Goal: Task Accomplishment & Management: Use online tool/utility

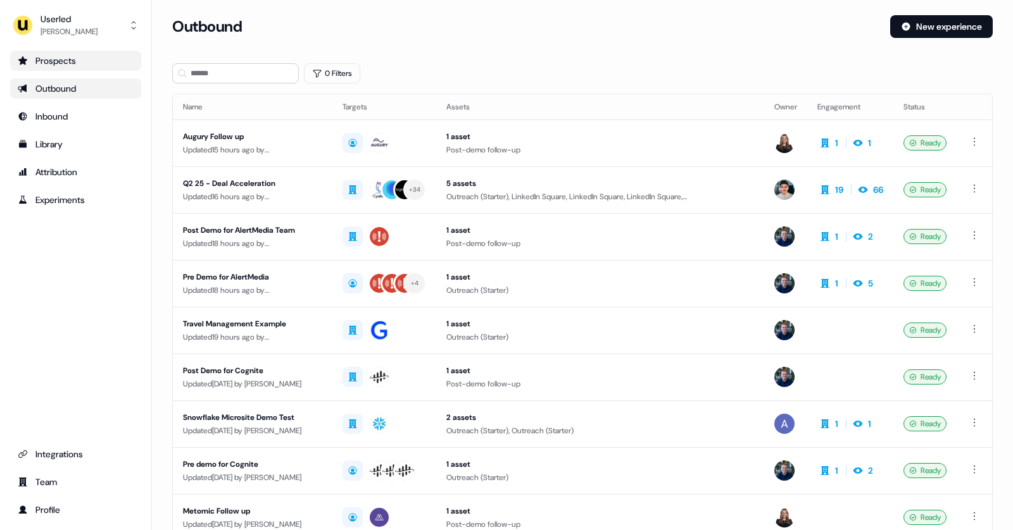
click at [77, 63] on div "Prospects" at bounding box center [76, 60] width 116 height 13
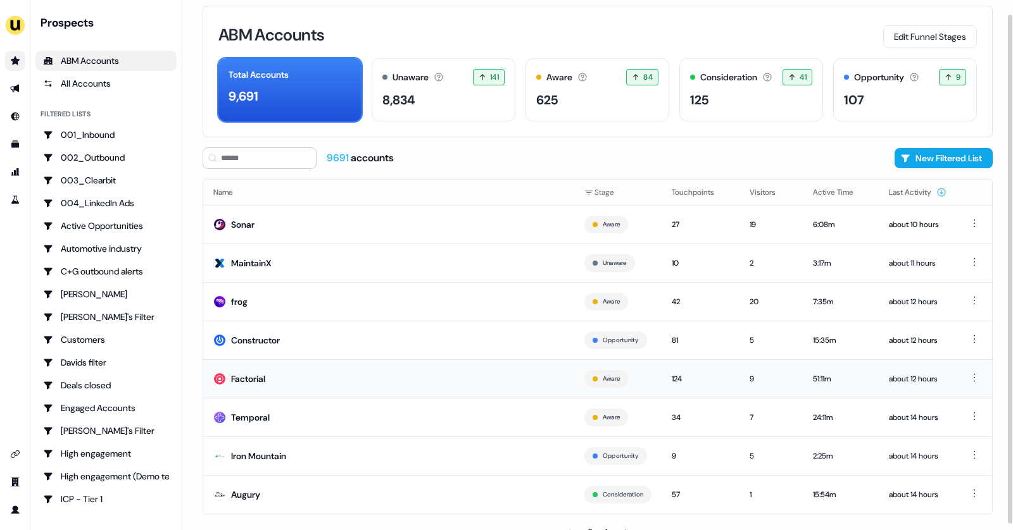
scroll to position [21, 0]
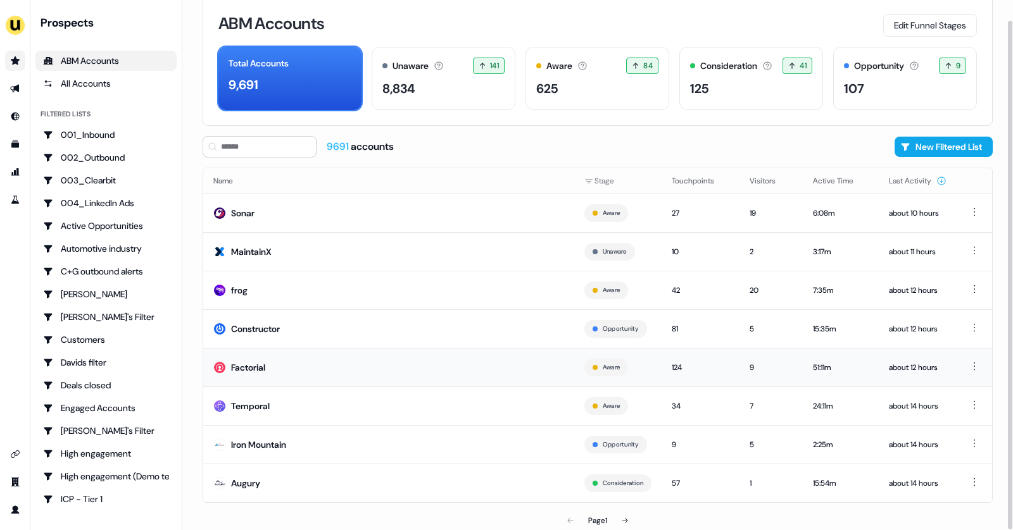
click at [282, 368] on td "Factorial" at bounding box center [388, 367] width 371 height 39
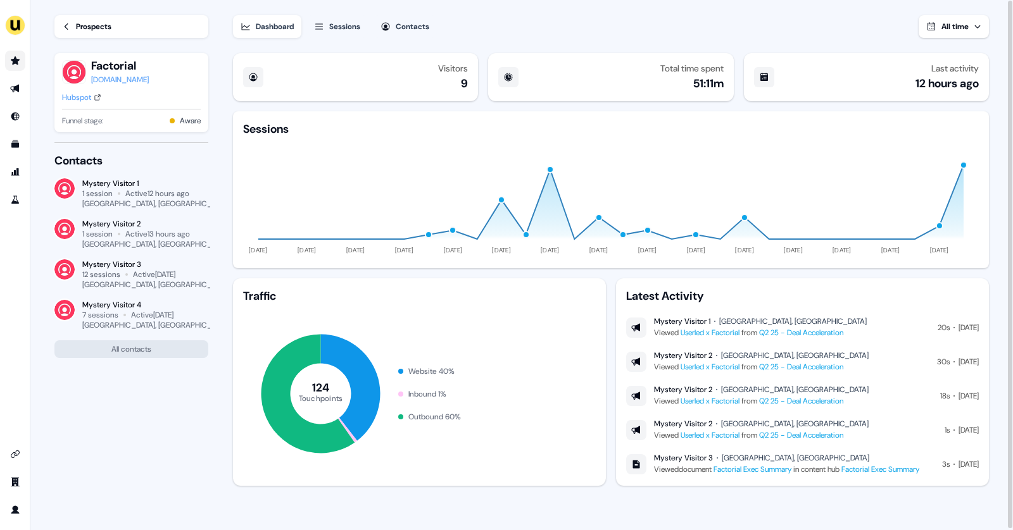
click at [99, 27] on div "Prospects" at bounding box center [93, 26] width 35 height 13
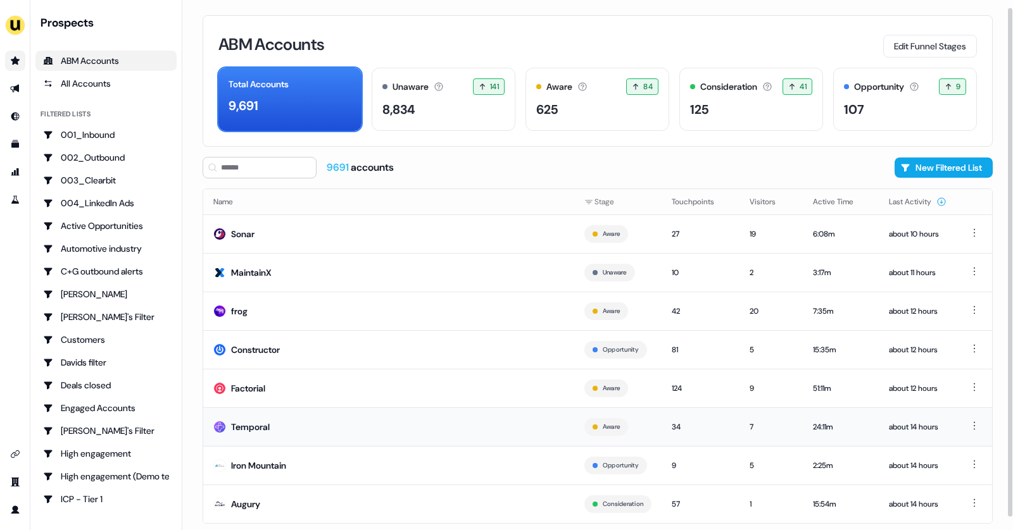
scroll to position [21, 0]
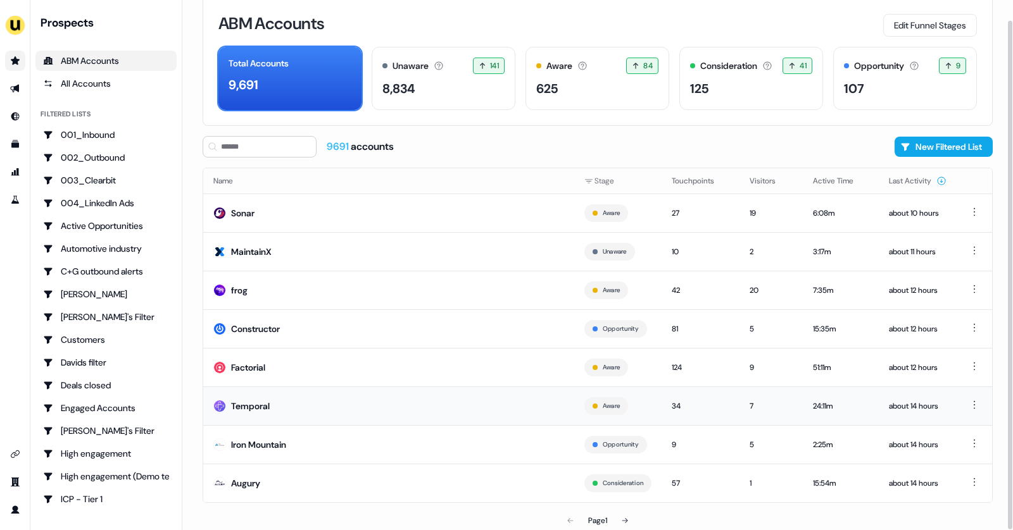
click at [502, 405] on td "Temporal" at bounding box center [388, 406] width 371 height 39
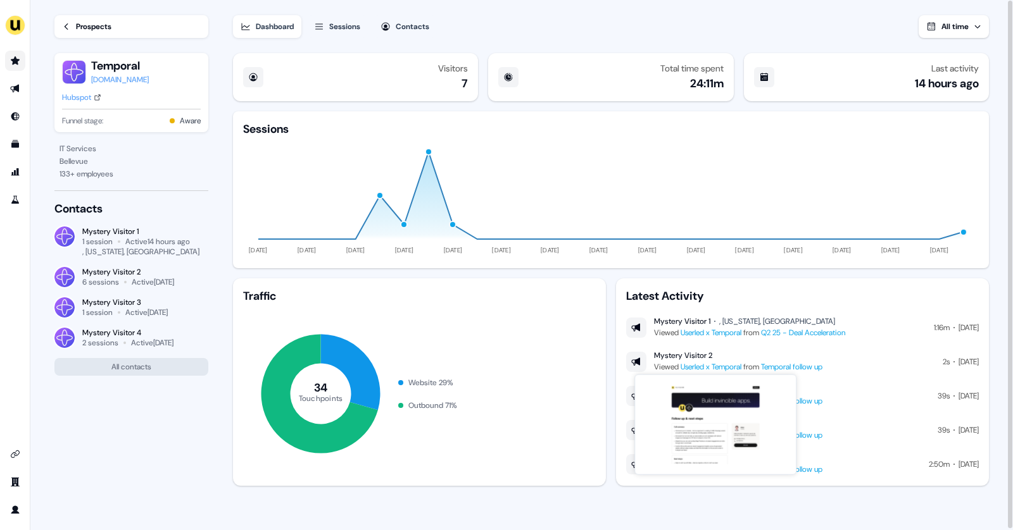
click at [735, 366] on link "Userled x Temporal" at bounding box center [710, 367] width 61 height 10
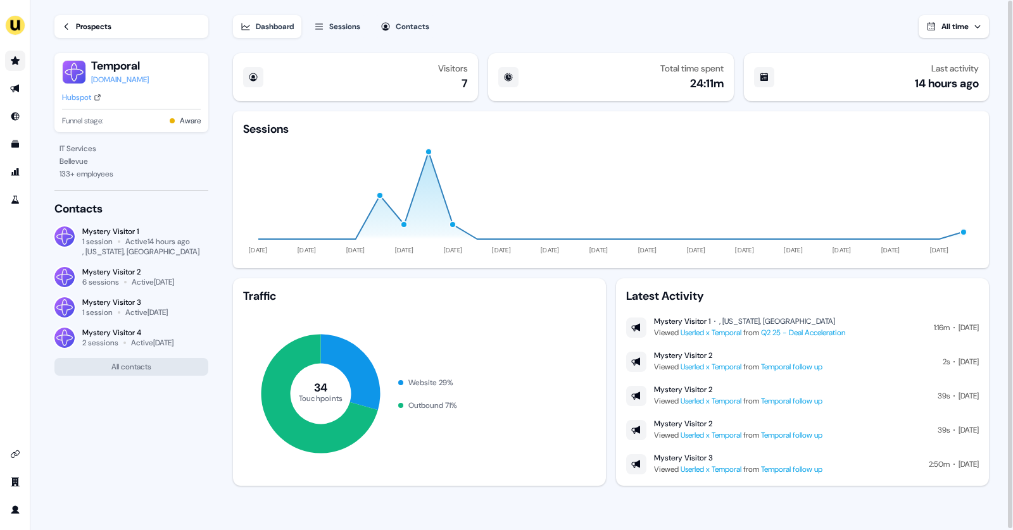
click at [794, 435] on link "Temporal follow up" at bounding box center [791, 435] width 61 height 10
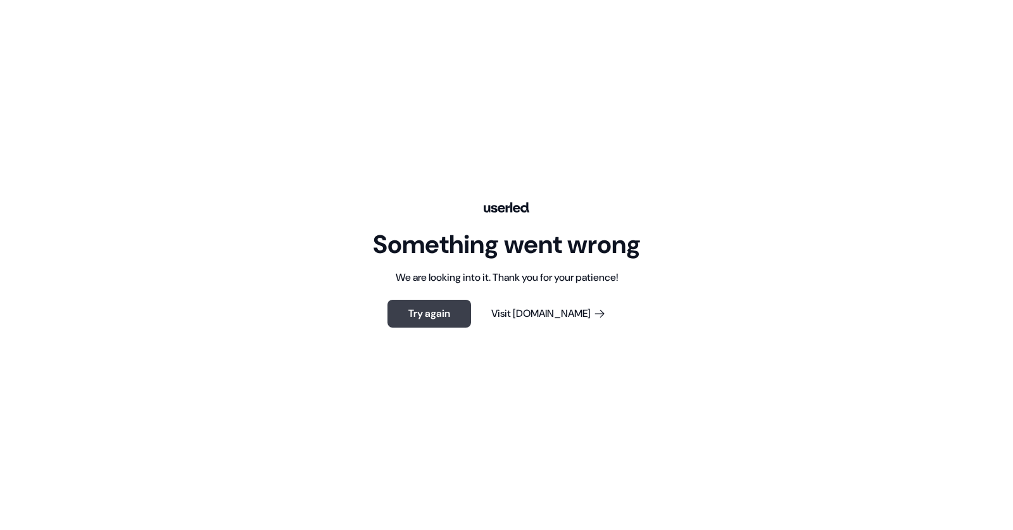
click at [457, 321] on button "Try again" at bounding box center [429, 314] width 84 height 28
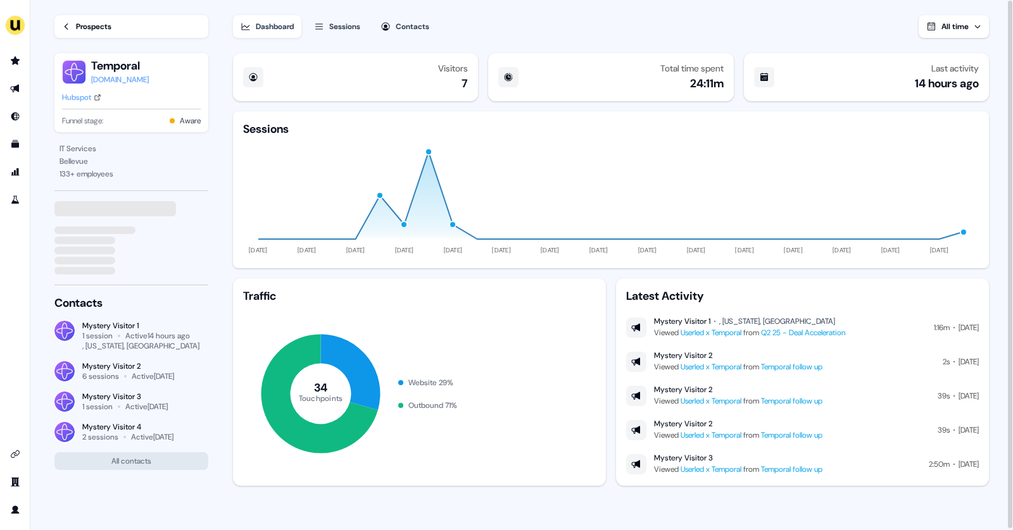
click at [785, 472] on link "Temporal follow up" at bounding box center [791, 469] width 61 height 10
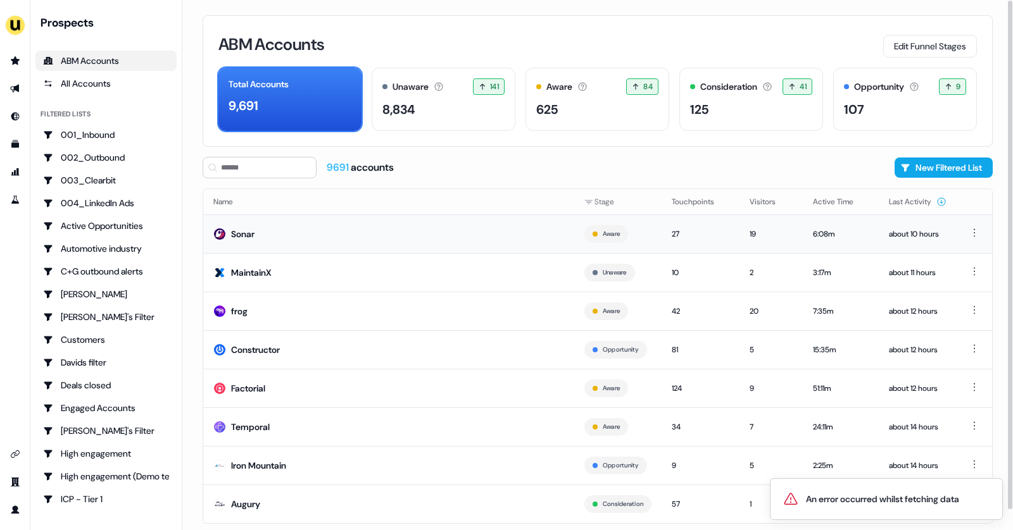
click at [326, 239] on td "Sonar" at bounding box center [388, 234] width 371 height 39
click at [285, 460] on div "Iron Mountain" at bounding box center [258, 465] width 55 height 13
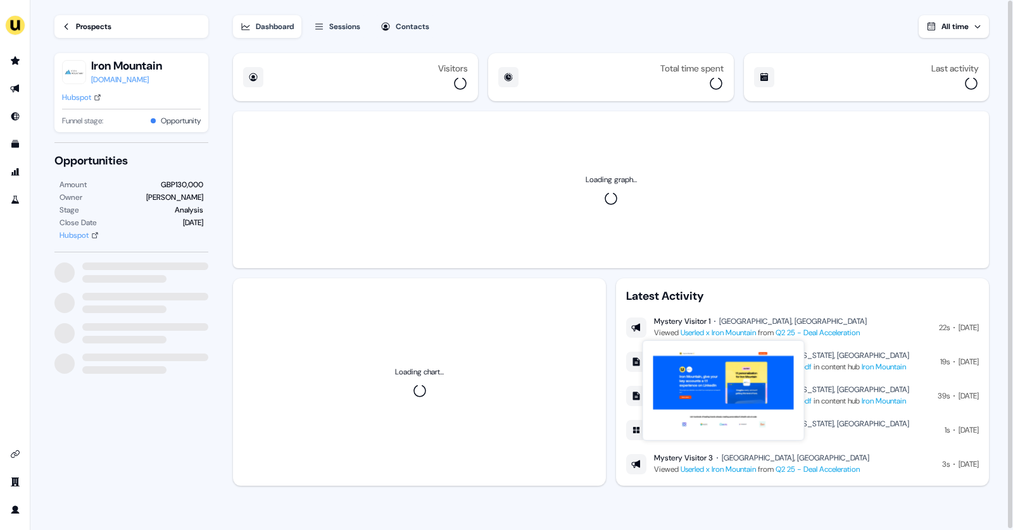
click at [740, 330] on link "Userled x Iron Mountain" at bounding box center [717, 333] width 75 height 10
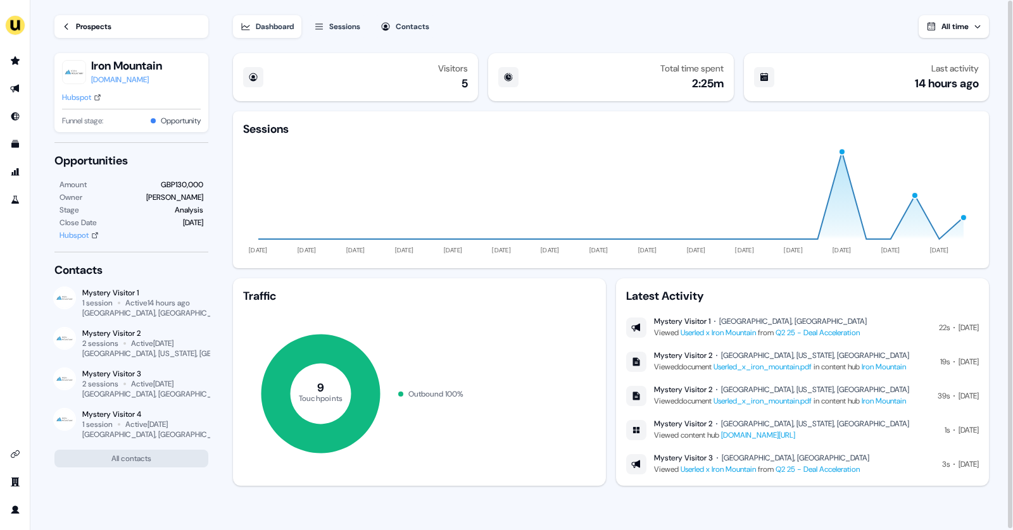
click at [118, 18] on link "Prospects" at bounding box center [131, 26] width 154 height 23
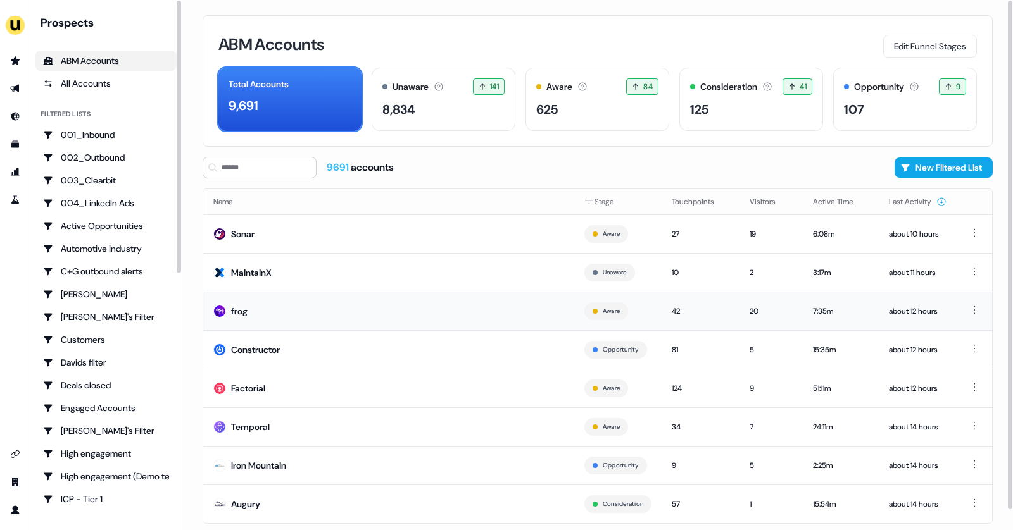
scroll to position [21, 0]
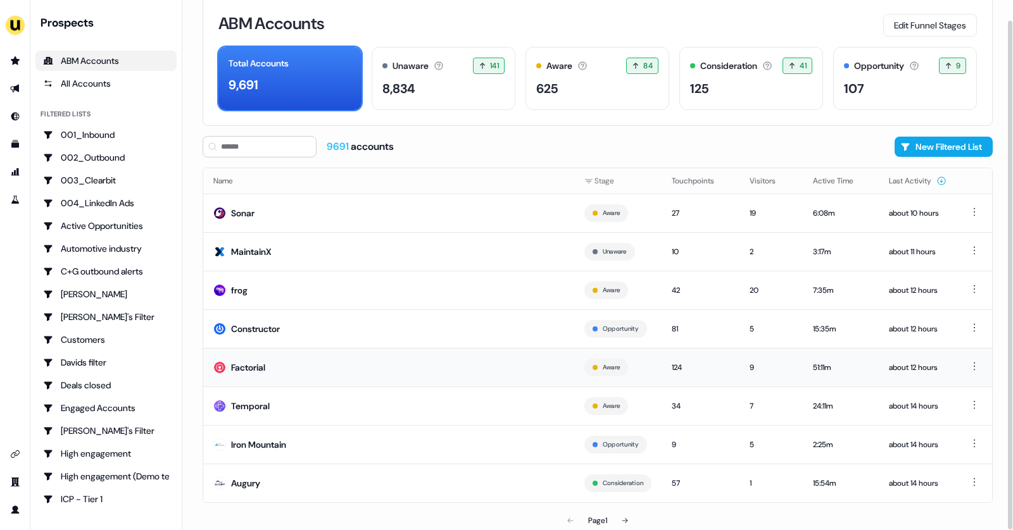
click at [282, 370] on td "Factorial" at bounding box center [388, 367] width 371 height 39
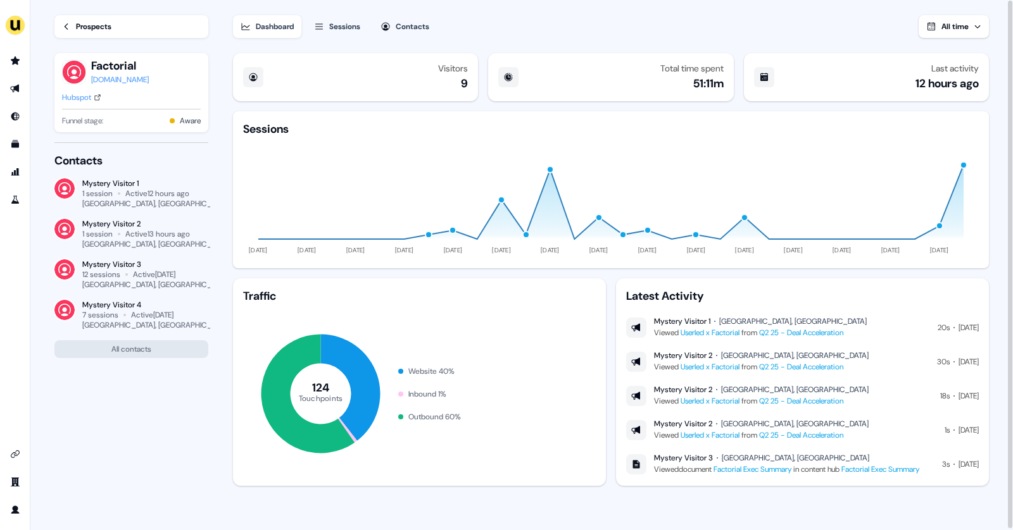
click at [116, 20] on link "Prospects" at bounding box center [131, 26] width 154 height 23
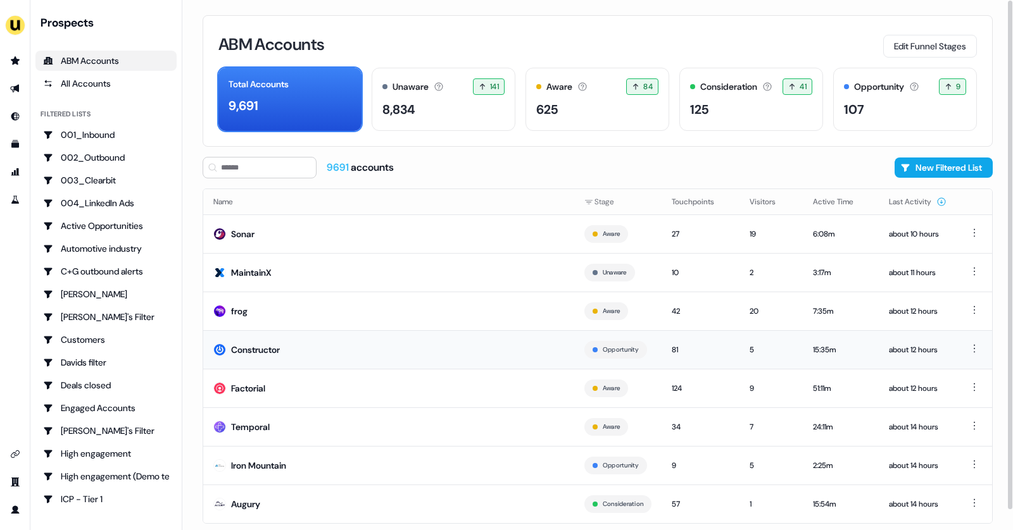
click at [331, 339] on td "Constructor" at bounding box center [388, 349] width 371 height 39
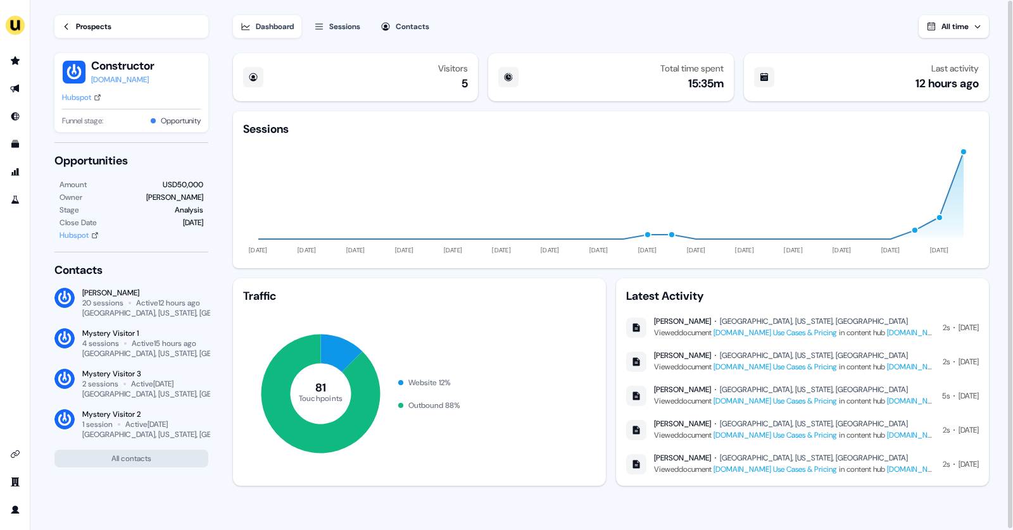
click at [764, 334] on link "Constructor.io Use Cases & Pricing" at bounding box center [774, 333] width 123 height 10
click at [84, 20] on link "Prospects" at bounding box center [131, 26] width 154 height 23
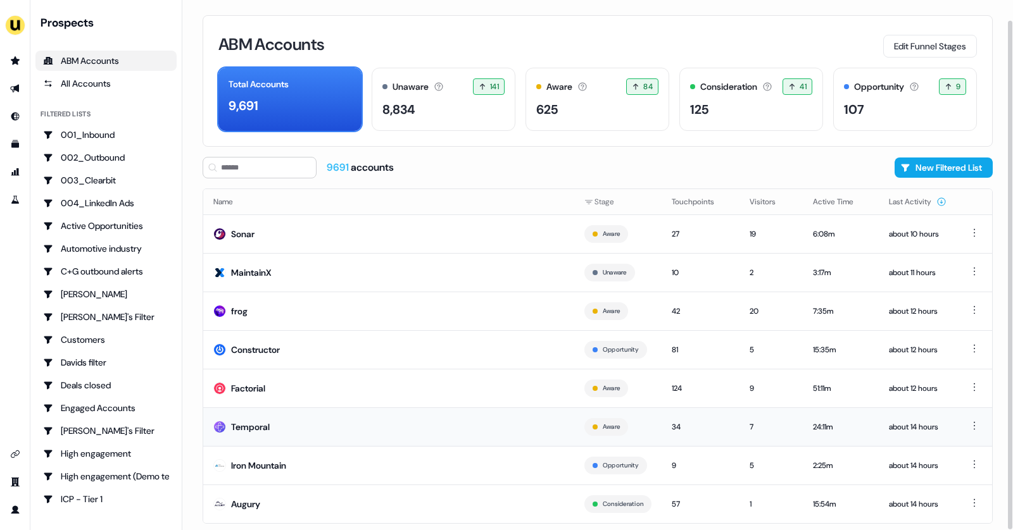
scroll to position [21, 0]
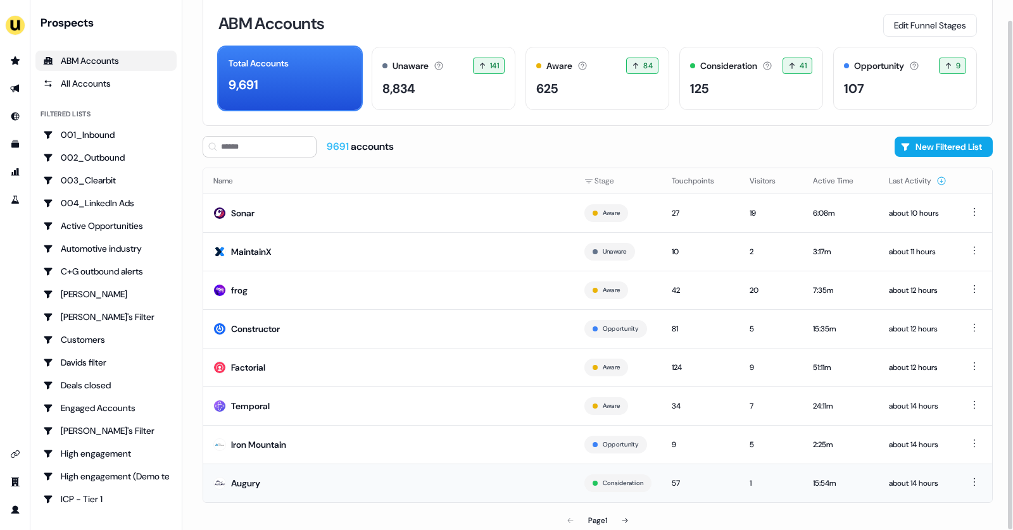
click at [266, 475] on td "Augury" at bounding box center [388, 483] width 371 height 39
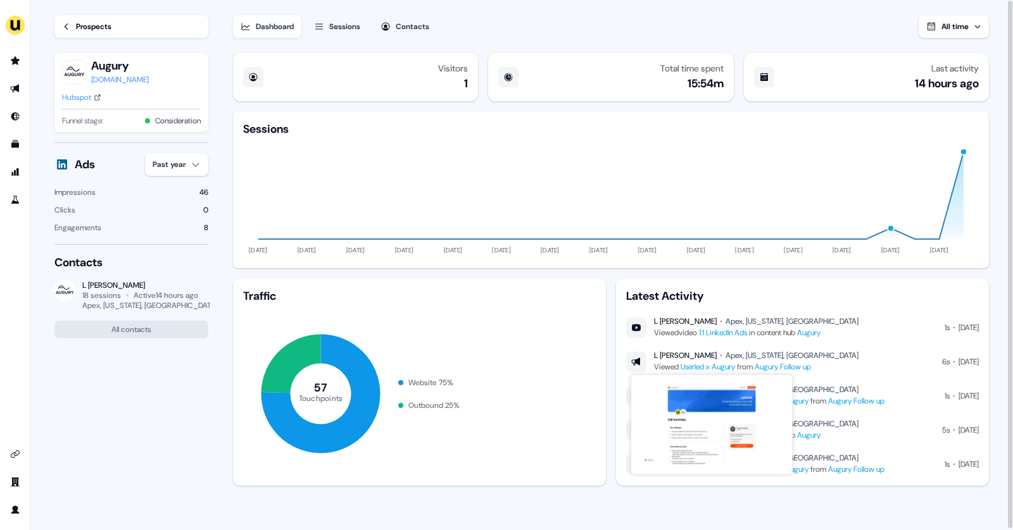
click at [719, 370] on link "Userled x Augury" at bounding box center [707, 367] width 54 height 10
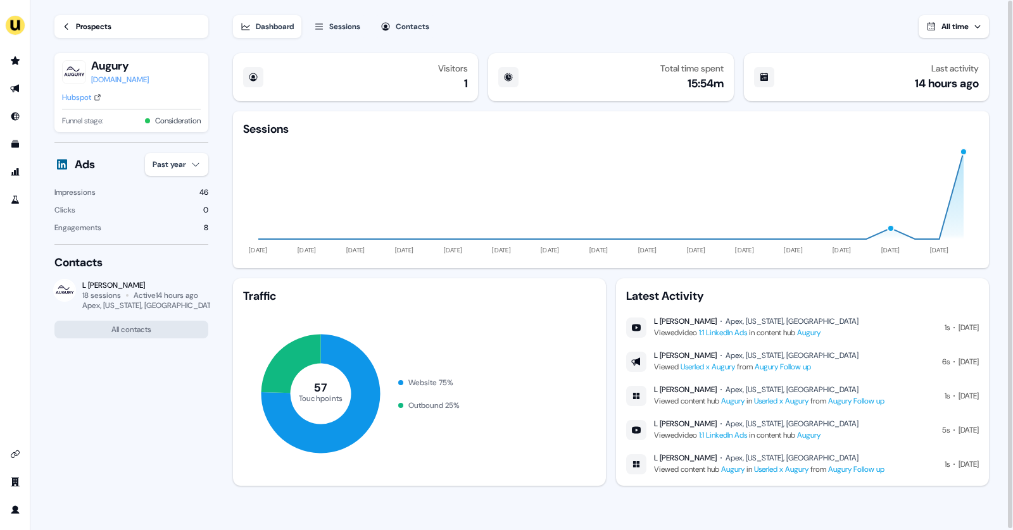
click at [117, 18] on link "Prospects" at bounding box center [131, 26] width 154 height 23
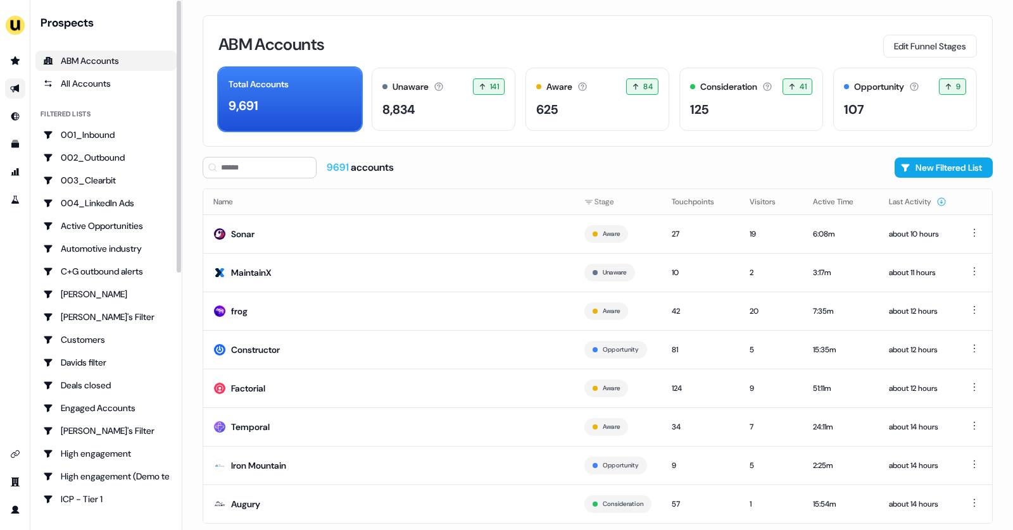
click at [7, 89] on link "Go to outbound experience" at bounding box center [15, 88] width 20 height 20
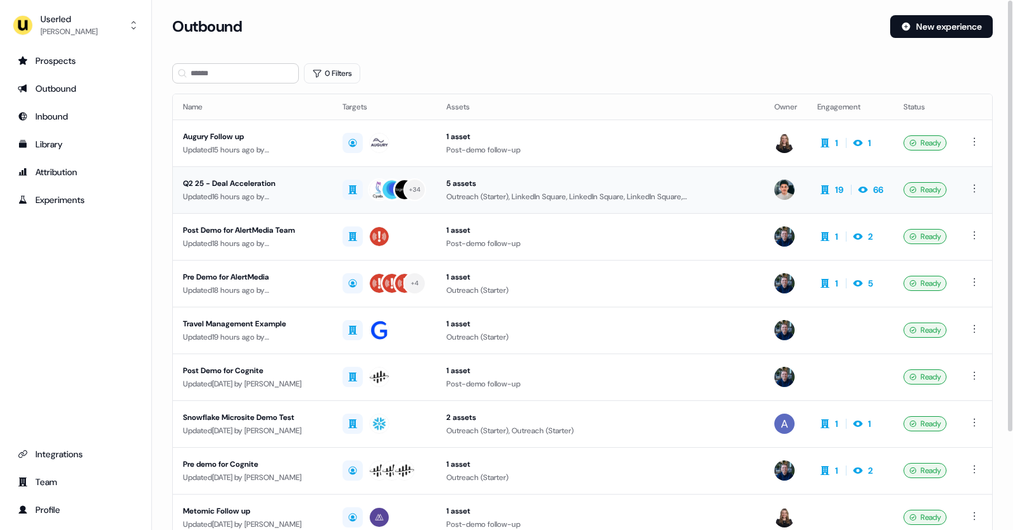
click at [282, 180] on div "Q2 25 - Deal Acceleration" at bounding box center [252, 183] width 139 height 13
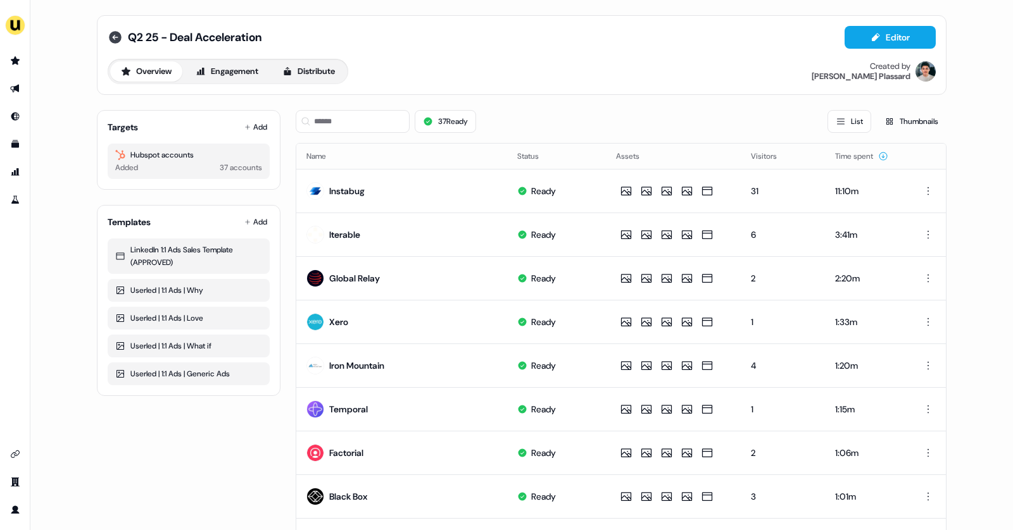
click at [113, 35] on icon at bounding box center [115, 37] width 13 height 13
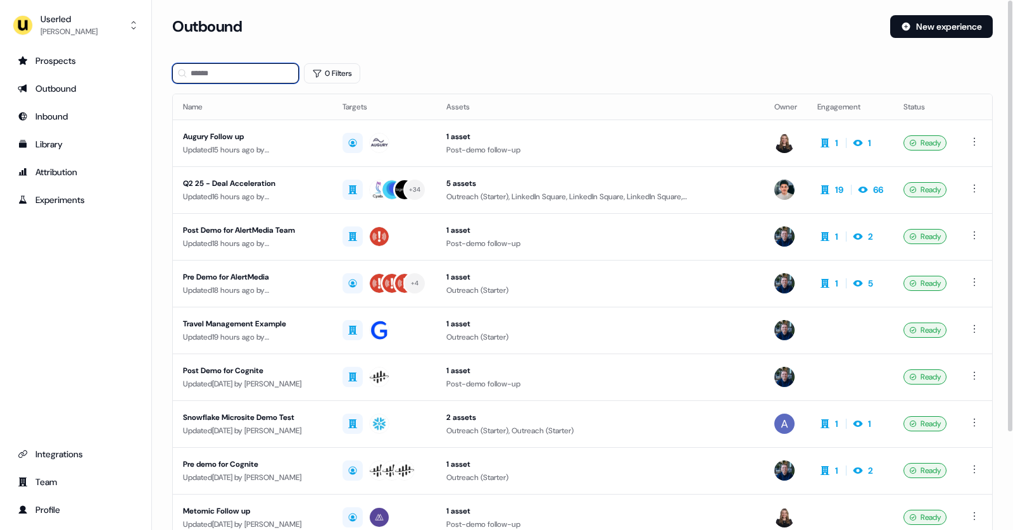
click at [225, 72] on input at bounding box center [235, 73] width 127 height 20
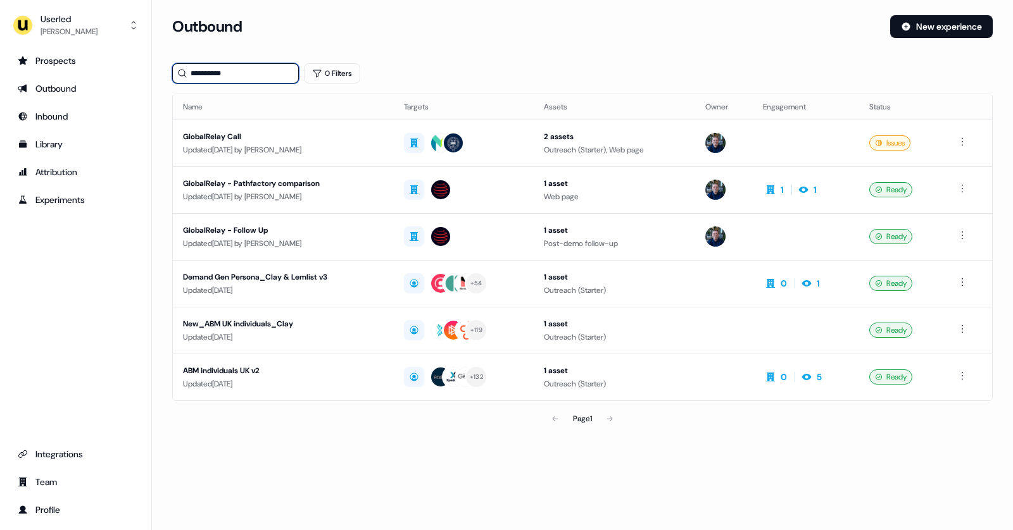
click at [213, 72] on input "**********" at bounding box center [235, 73] width 127 height 20
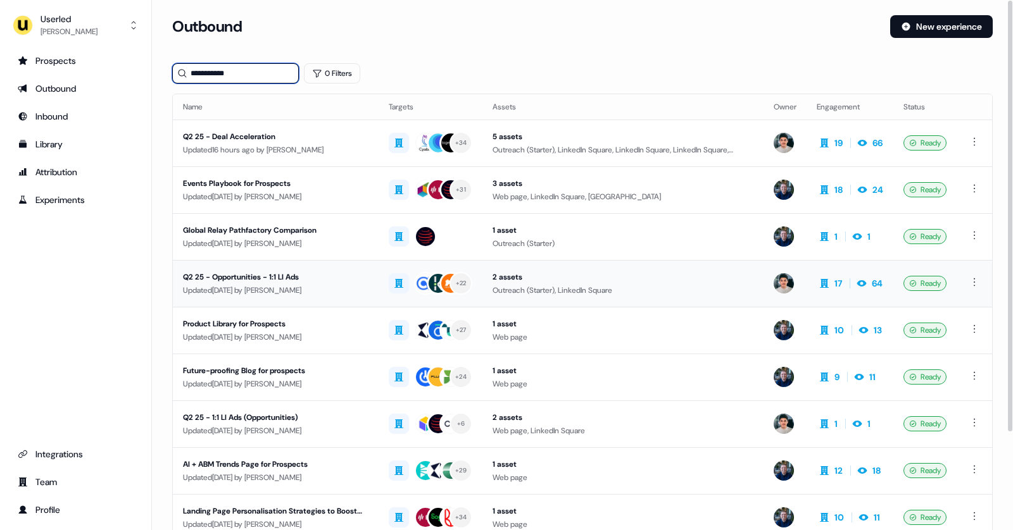
type input "**********"
click at [280, 292] on div "Updated 2 months ago by Vincent Plassard" at bounding box center [275, 290] width 185 height 13
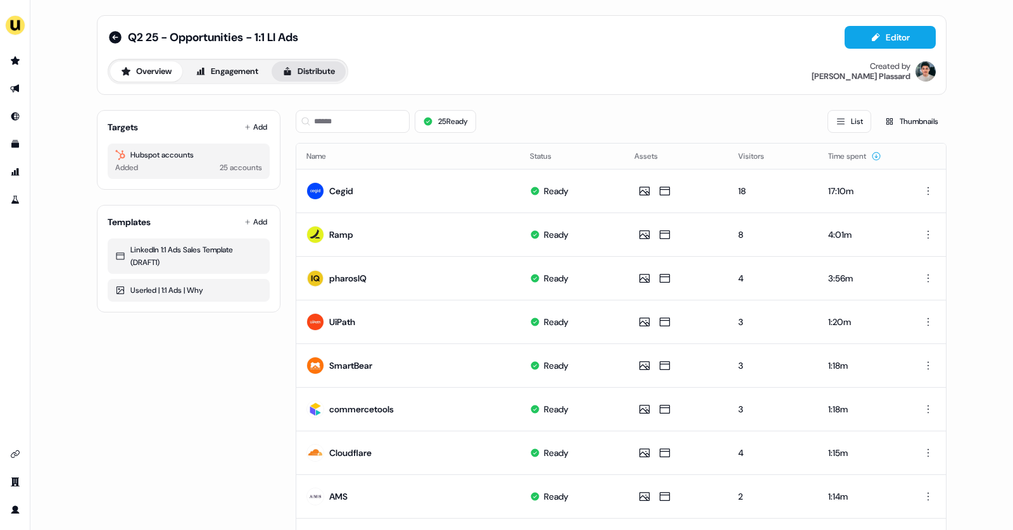
click at [308, 70] on button "Distribute" at bounding box center [308, 71] width 74 height 20
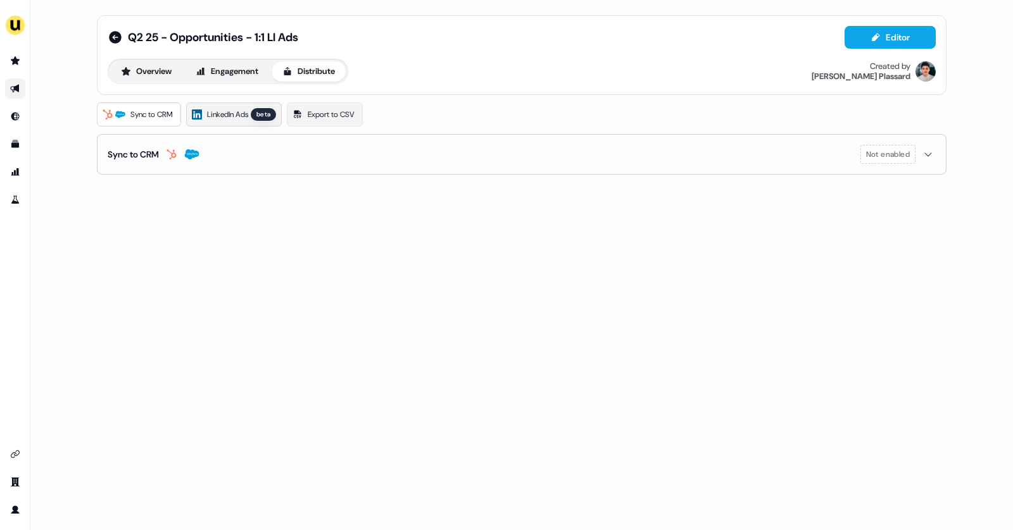
click at [200, 116] on icon at bounding box center [196, 114] width 7 height 7
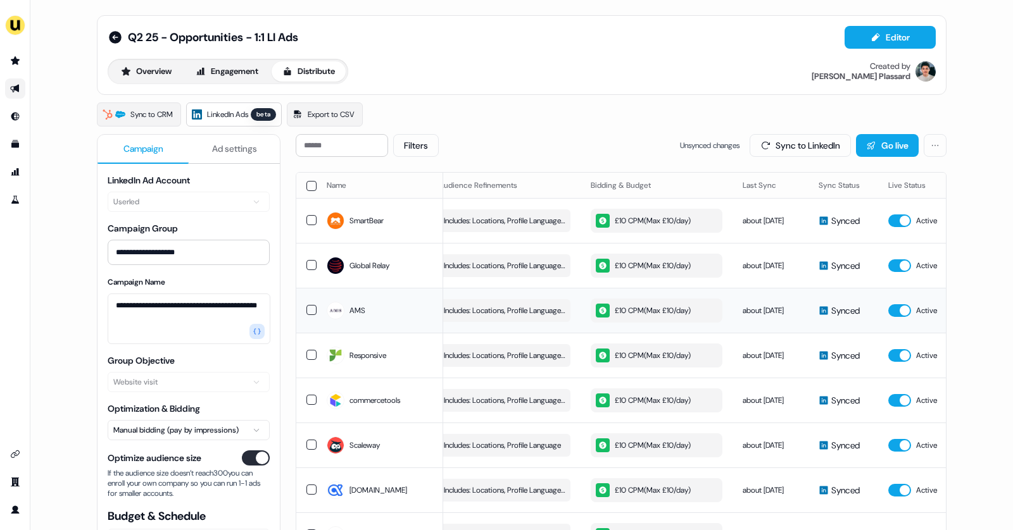
scroll to position [0, 358]
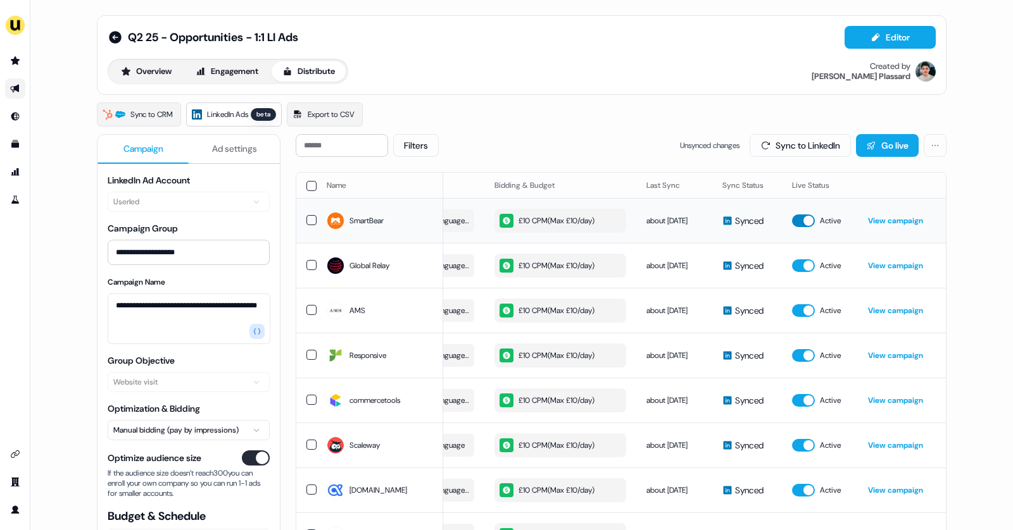
click at [795, 218] on button "button" at bounding box center [803, 221] width 23 height 13
click at [874, 263] on link "View campaign" at bounding box center [895, 266] width 55 height 10
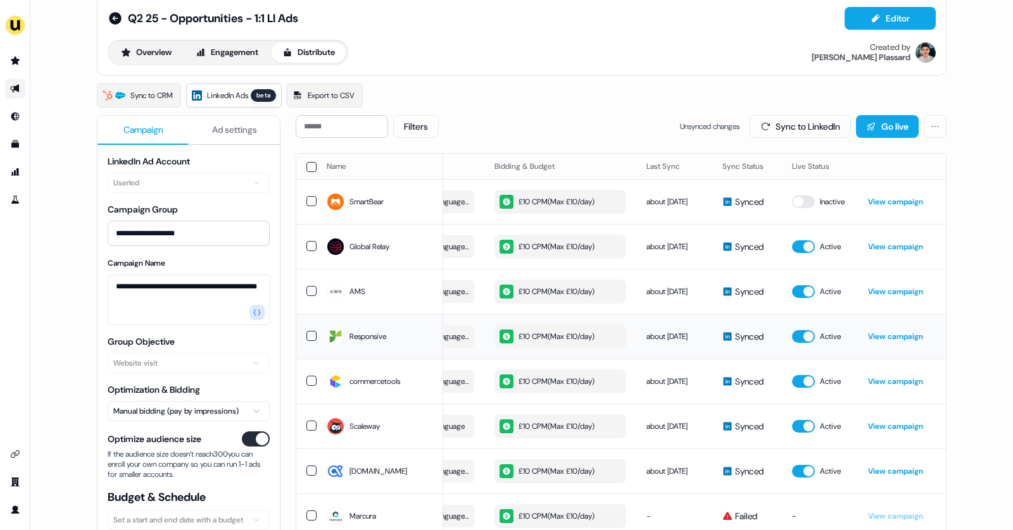
scroll to position [21, 0]
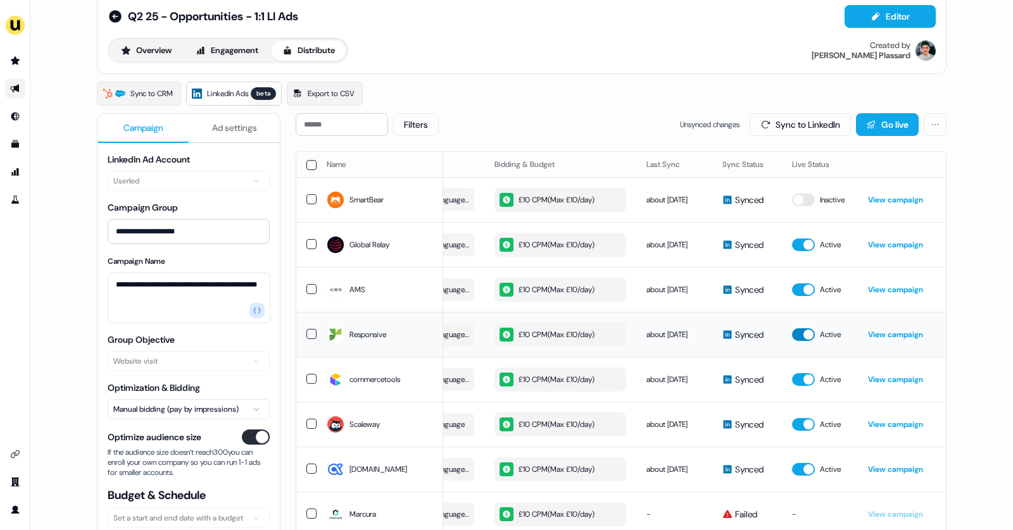
click at [798, 337] on button "button" at bounding box center [803, 334] width 23 height 13
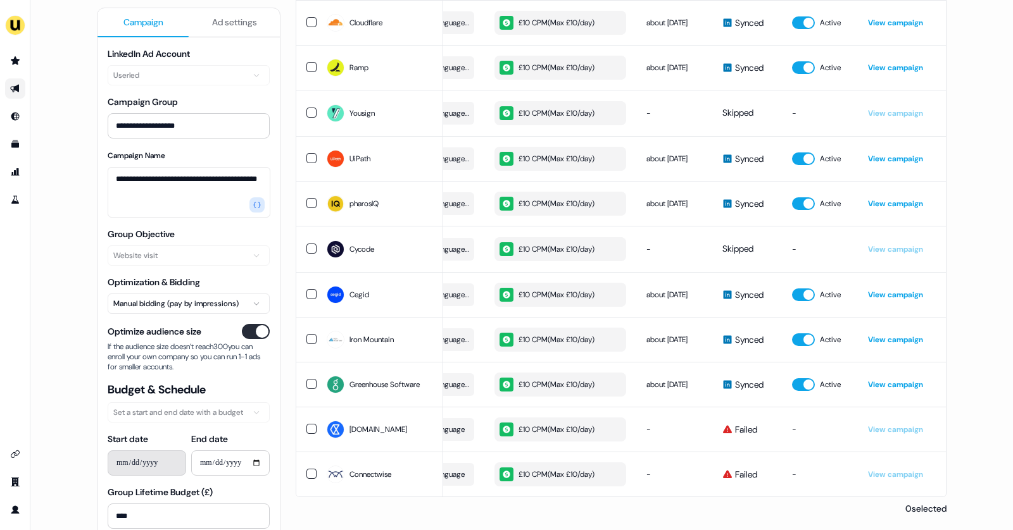
scroll to position [0, 0]
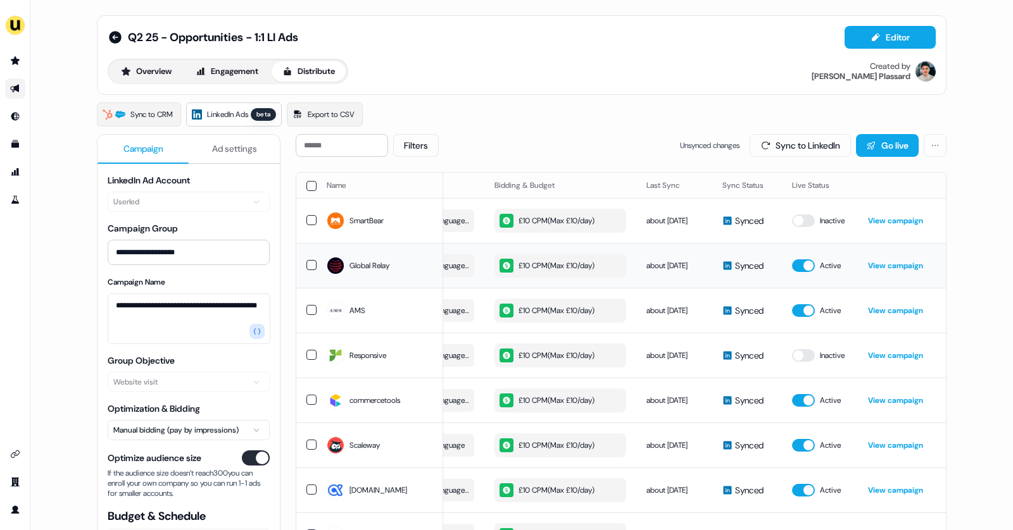
click at [502, 263] on icon "button" at bounding box center [506, 265] width 9 height 9
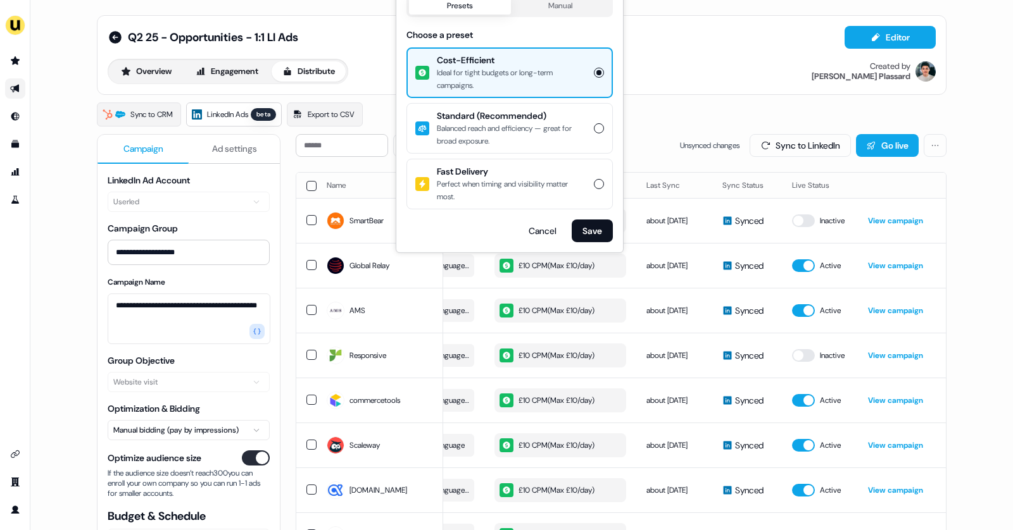
click at [597, 127] on button "Standard (Recommended) Balanced reach and efficiency — great for broad exposure." at bounding box center [599, 128] width 10 height 10
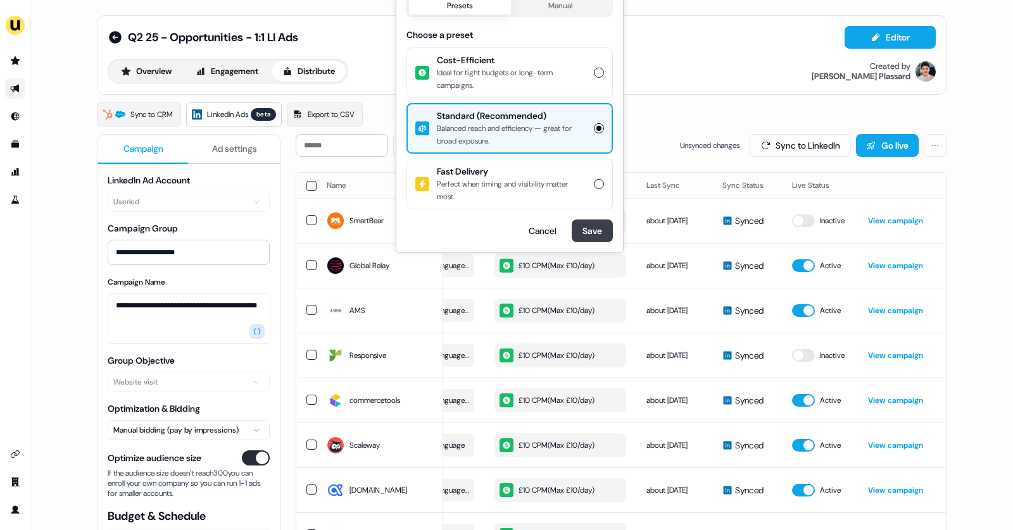
click at [592, 226] on button "Save" at bounding box center [591, 231] width 41 height 23
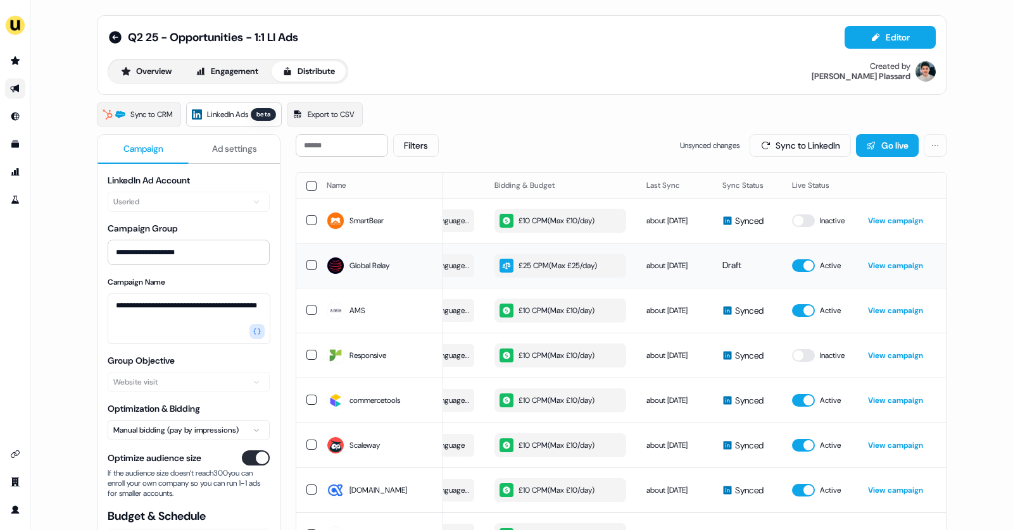
click at [568, 268] on div "£25 CPM ( Max £25/day )" at bounding box center [547, 266] width 97 height 14
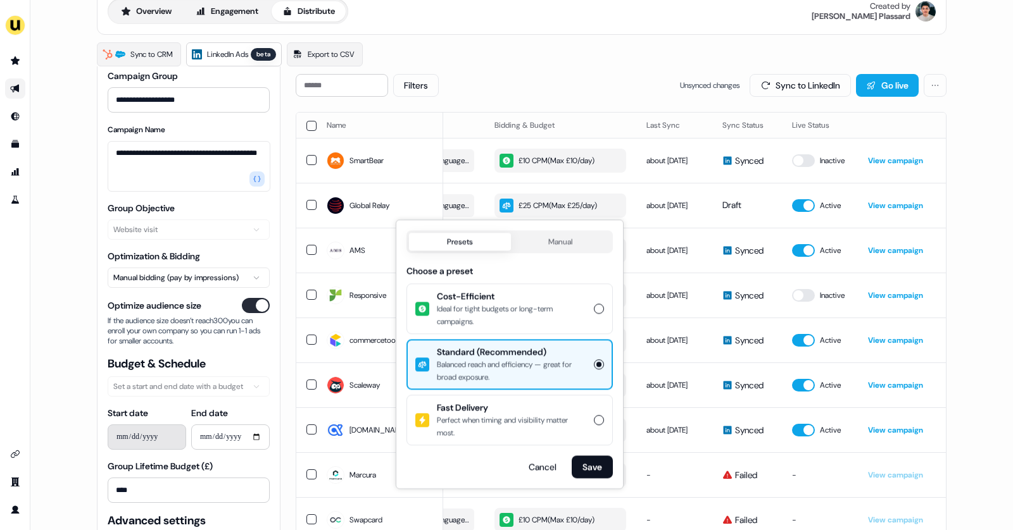
scroll to position [93, 0]
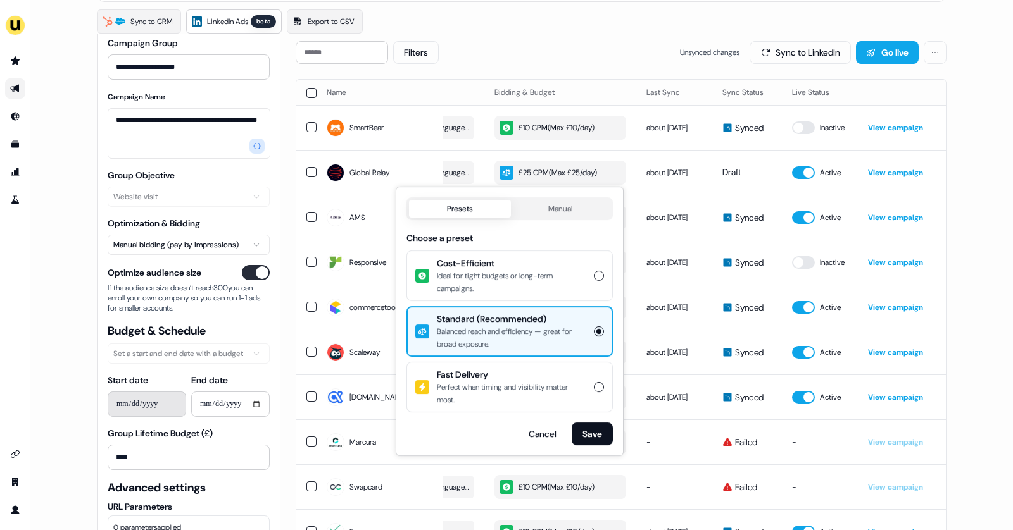
click at [545, 270] on div "Ideal for tight budgets or long-term campaigns." at bounding box center [511, 282] width 149 height 25
click at [594, 271] on button "Cost-Efficient Ideal for tight budgets or long-term campaigns." at bounding box center [599, 276] width 10 height 10
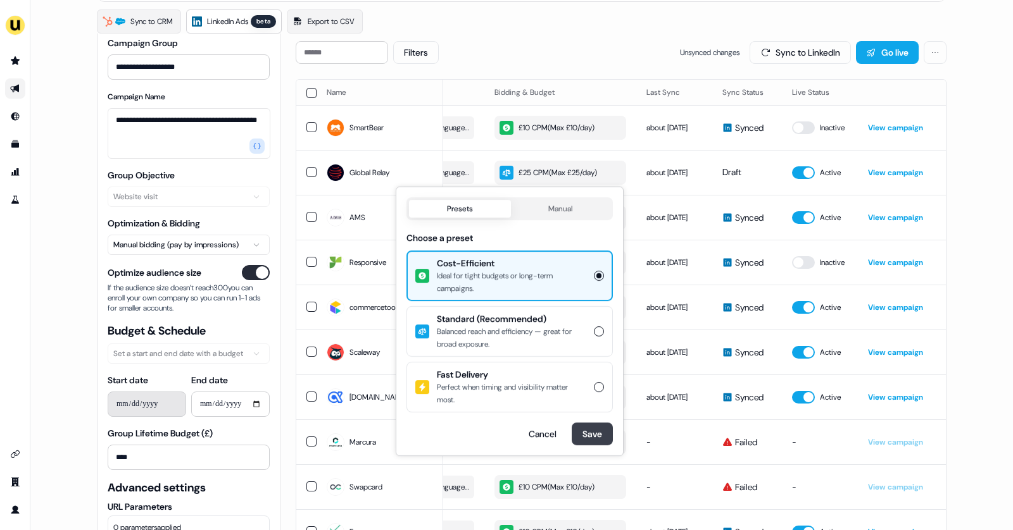
click at [591, 426] on button "Save" at bounding box center [591, 434] width 41 height 23
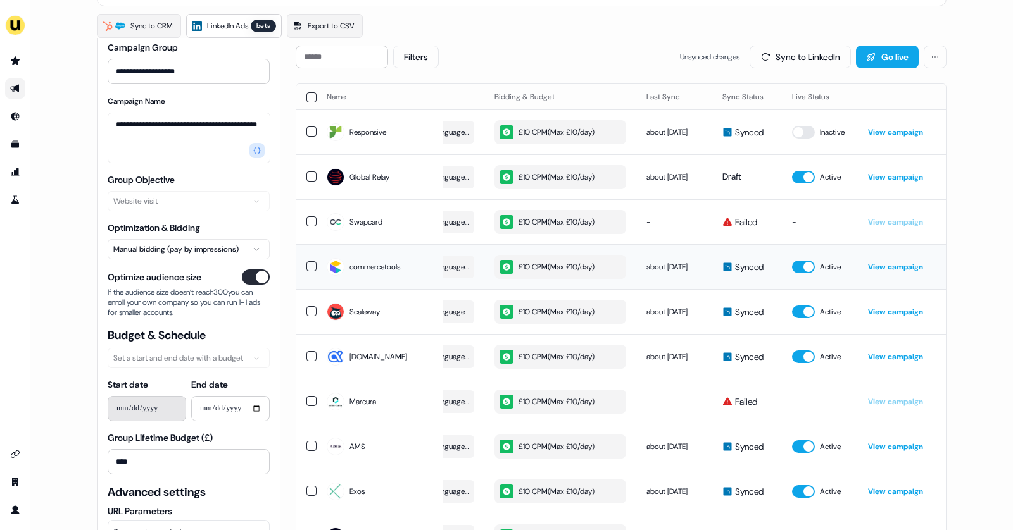
scroll to position [89, 0]
click at [800, 355] on button "button" at bounding box center [803, 356] width 23 height 13
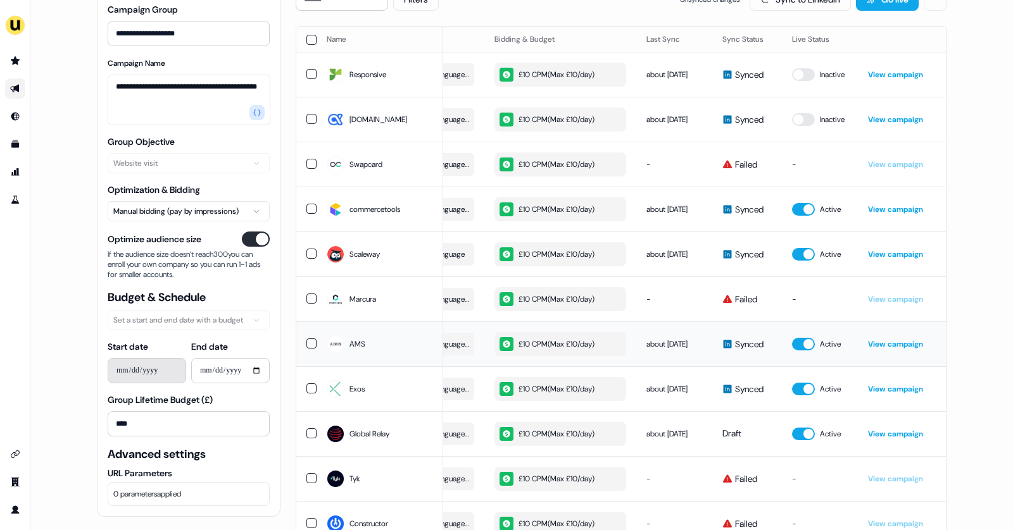
scroll to position [147, 0]
click at [797, 339] on td "Active" at bounding box center [820, 343] width 76 height 45
click at [800, 342] on button "button" at bounding box center [803, 343] width 23 height 13
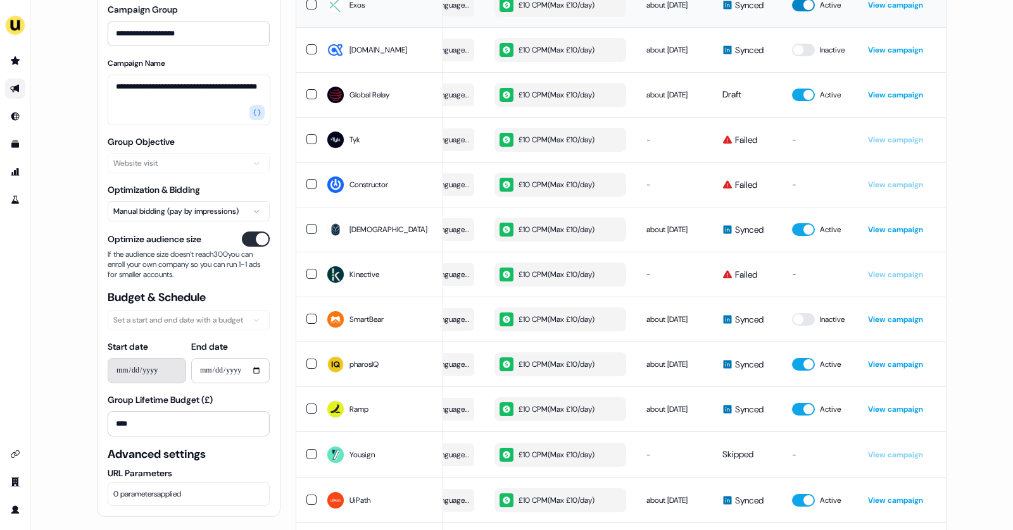
scroll to position [486, 0]
click at [797, 370] on button "button" at bounding box center [803, 364] width 23 height 13
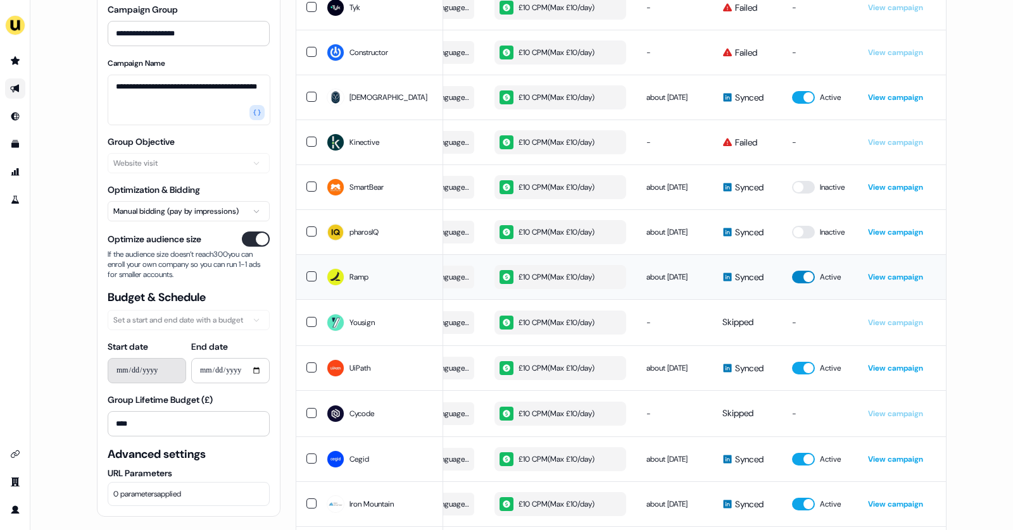
scroll to position [619, 0]
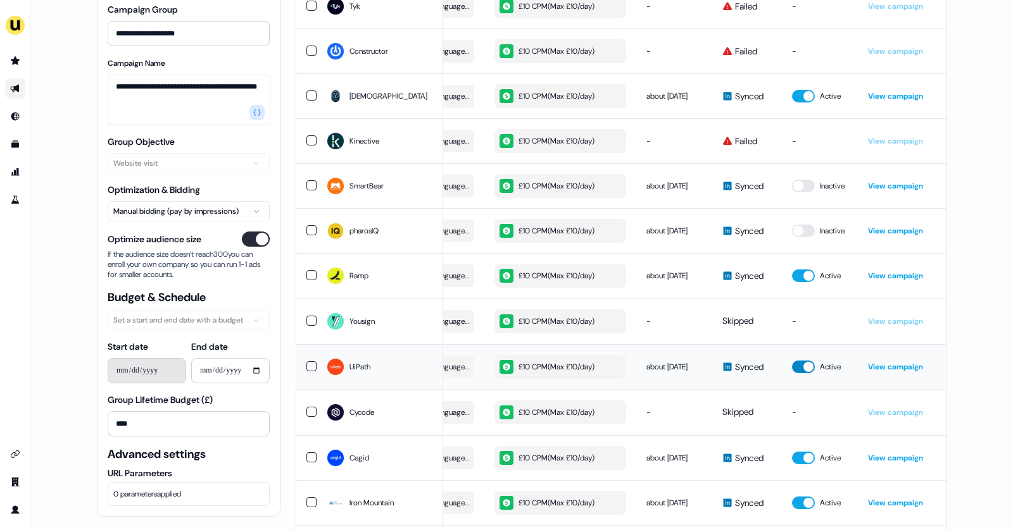
click at [797, 370] on button "button" at bounding box center [803, 367] width 23 height 13
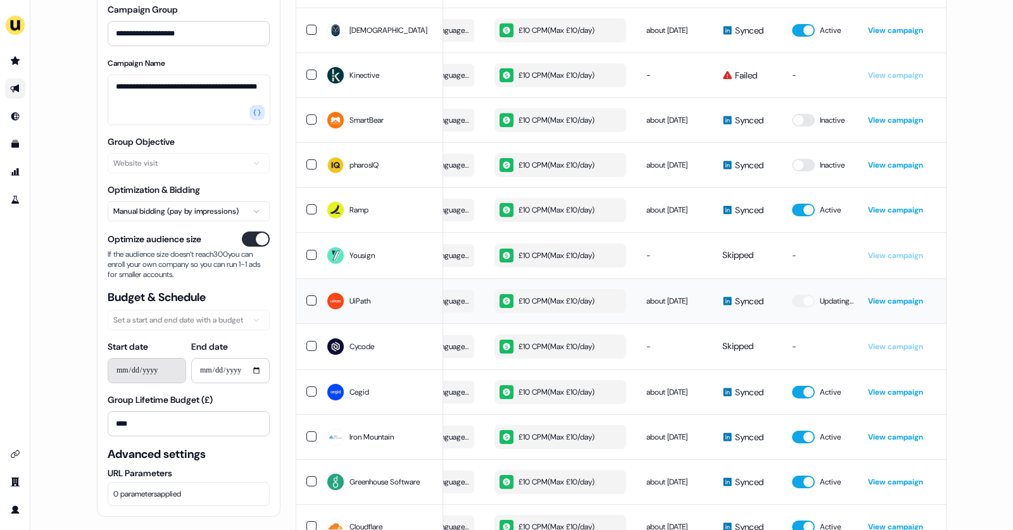
scroll to position [694, 0]
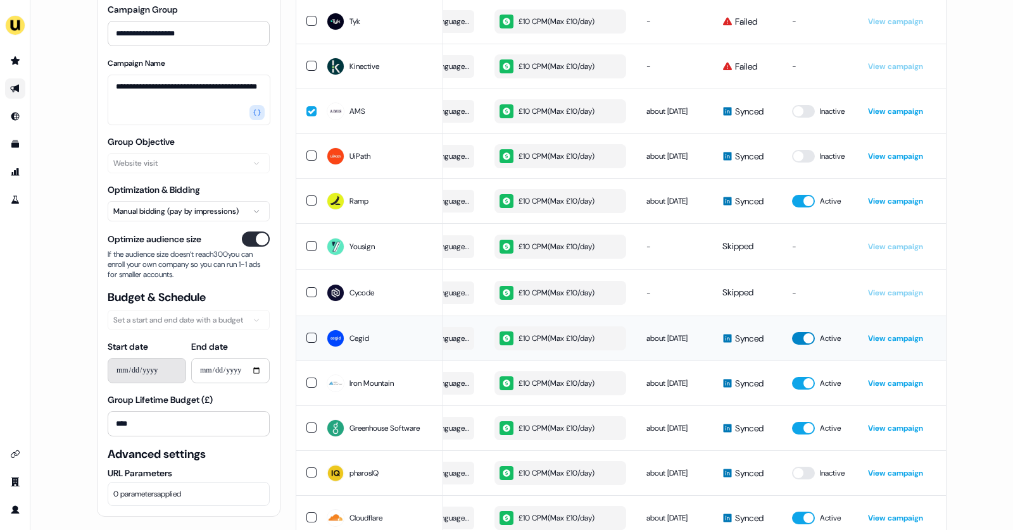
click at [802, 345] on button "button" at bounding box center [803, 338] width 23 height 13
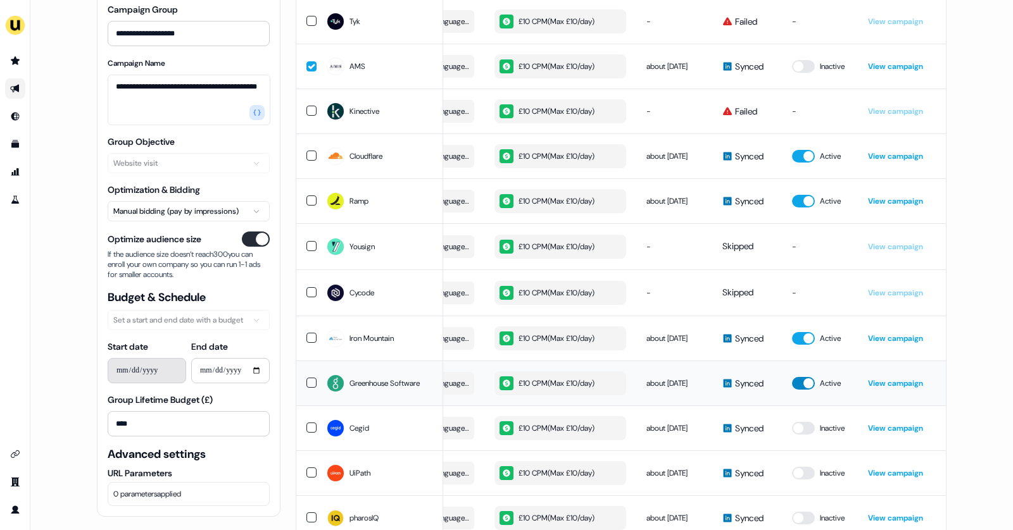
click at [792, 390] on button "button" at bounding box center [803, 383] width 23 height 13
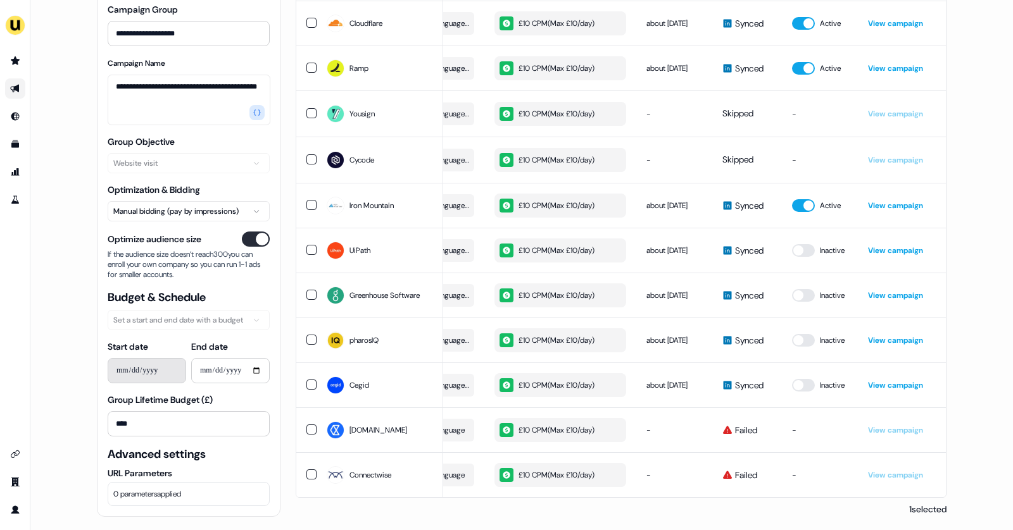
scroll to position [842, 0]
click at [223, 372] on input "**********" at bounding box center [230, 370] width 78 height 25
click at [254, 369] on input "**********" at bounding box center [230, 370] width 78 height 25
click at [254, 372] on input "**********" at bounding box center [230, 370] width 78 height 25
type input "**********"
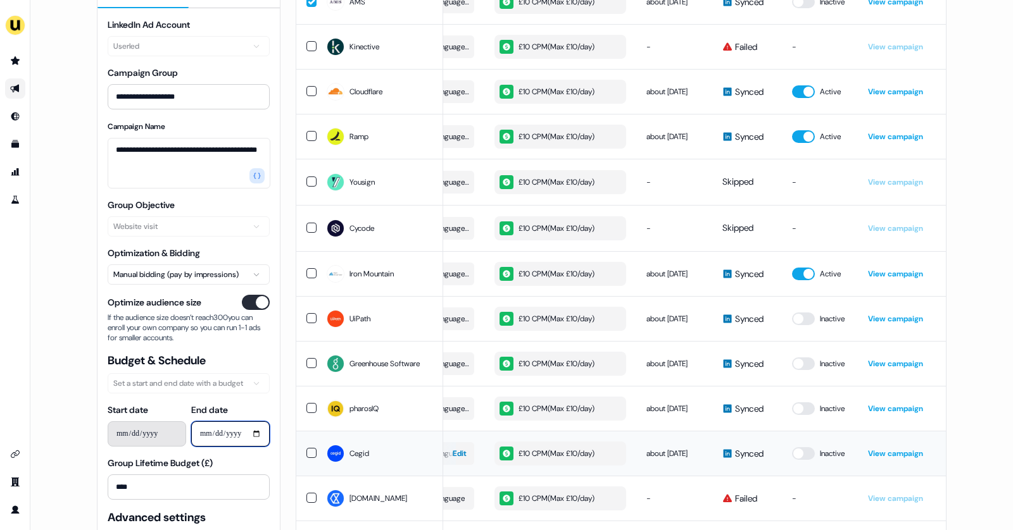
scroll to position [665, 0]
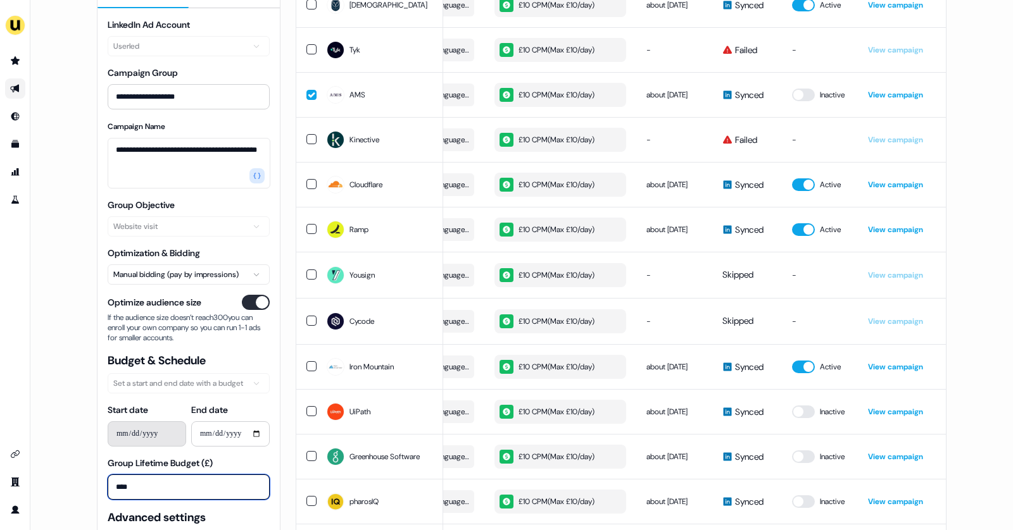
click at [129, 483] on input "****" at bounding box center [189, 487] width 162 height 25
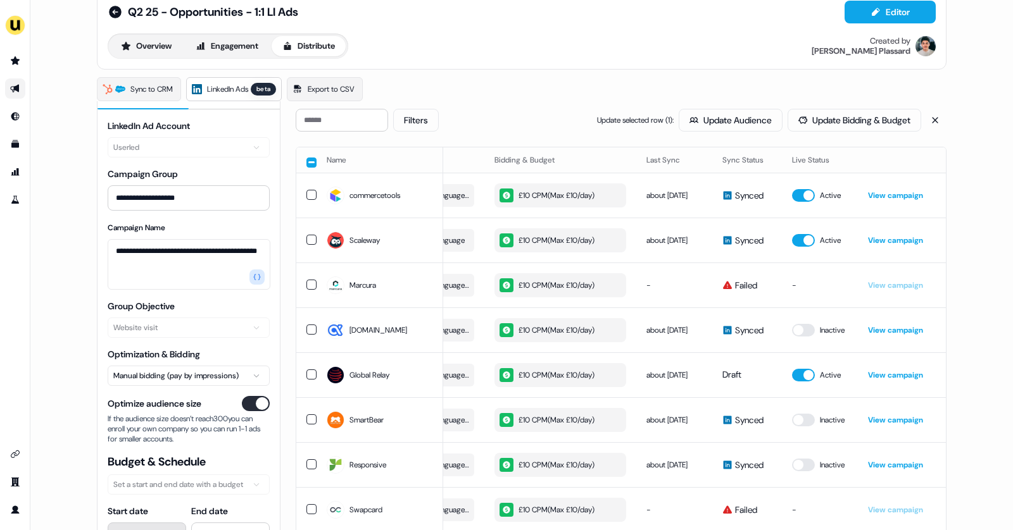
scroll to position [0, 0]
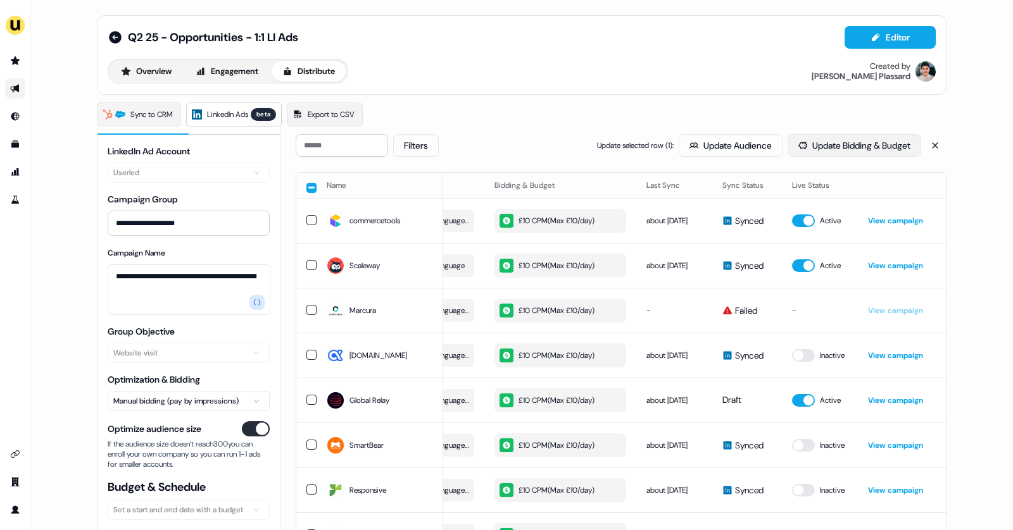
click at [829, 142] on button "Update Bidding & Budget" at bounding box center [854, 145] width 134 height 23
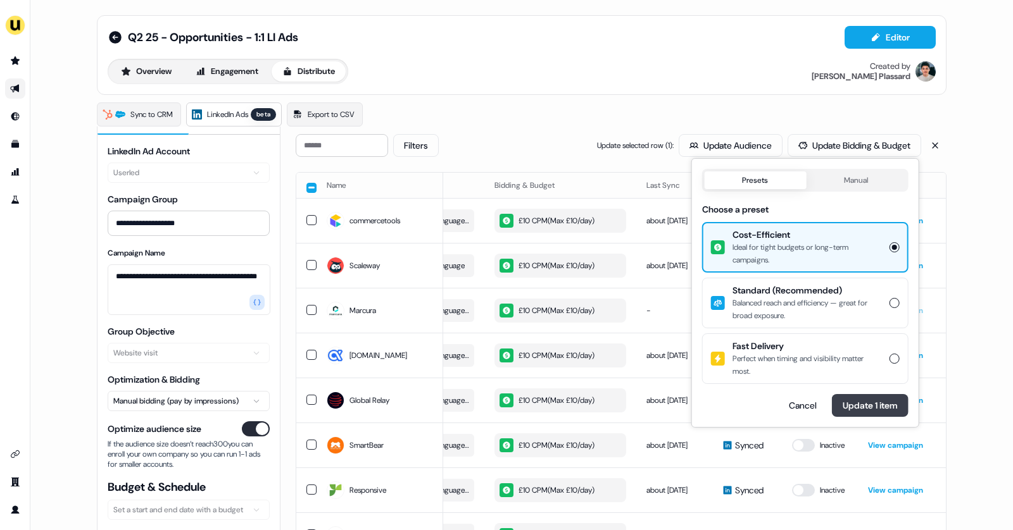
click at [870, 402] on button "Update 1 item" at bounding box center [870, 405] width 77 height 23
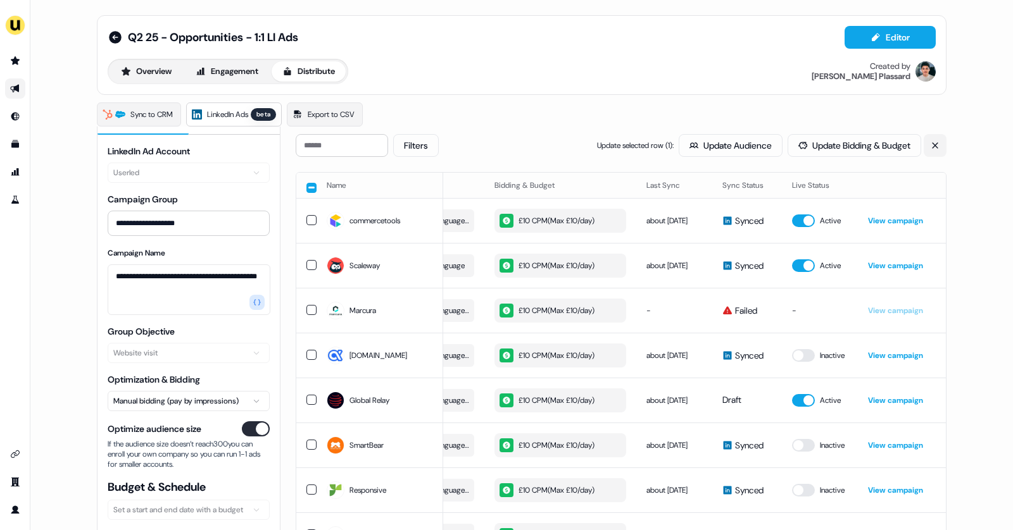
click at [933, 146] on icon at bounding box center [934, 145] width 9 height 9
click at [817, 144] on button "Sync to LinkedIn" at bounding box center [799, 145] width 101 height 23
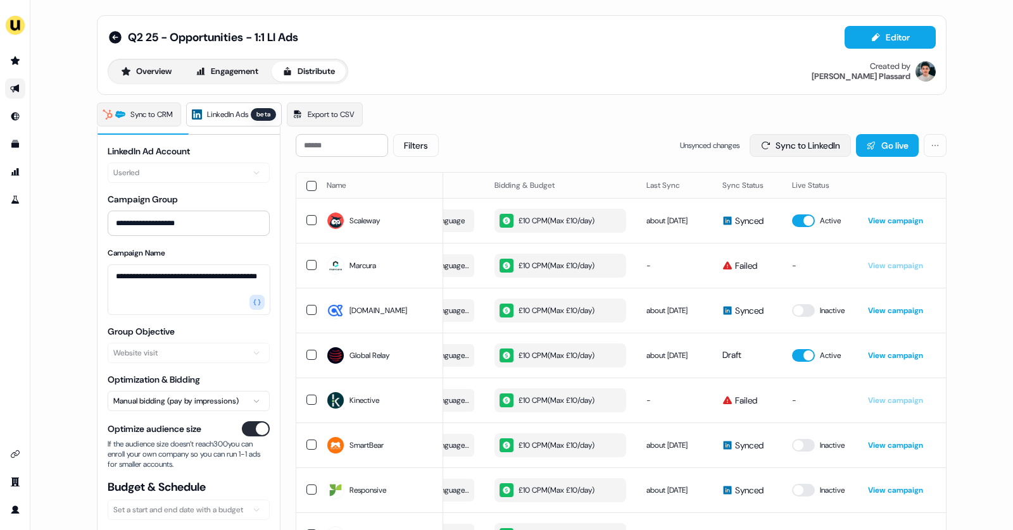
click at [818, 144] on button "Sync to LinkedIn" at bounding box center [799, 145] width 101 height 23
click at [799, 358] on button "button" at bounding box center [803, 355] width 23 height 13
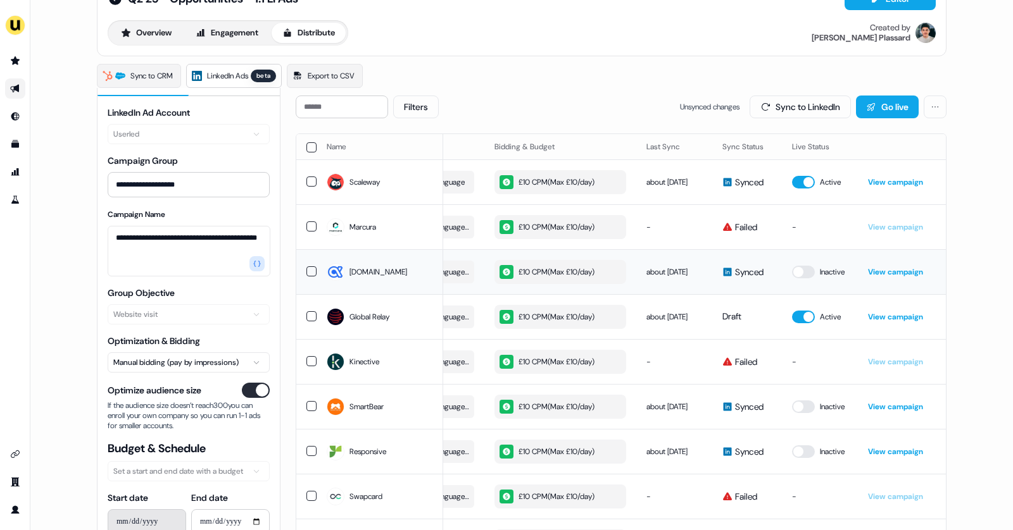
scroll to position [35, 0]
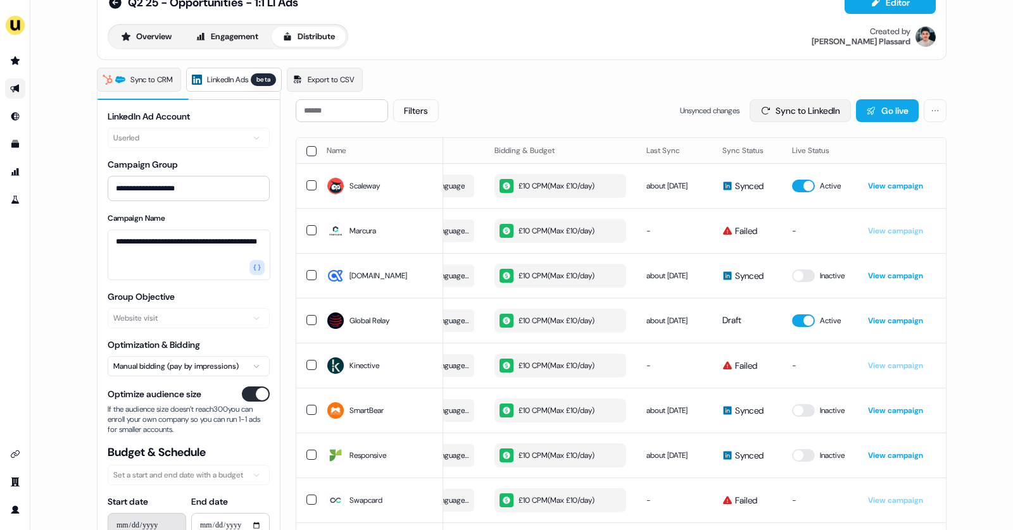
click at [782, 109] on button "Sync to LinkedIn" at bounding box center [799, 110] width 101 height 23
click at [888, 116] on button "Go live" at bounding box center [887, 110] width 63 height 23
click at [899, 322] on link "View campaign" at bounding box center [895, 321] width 55 height 10
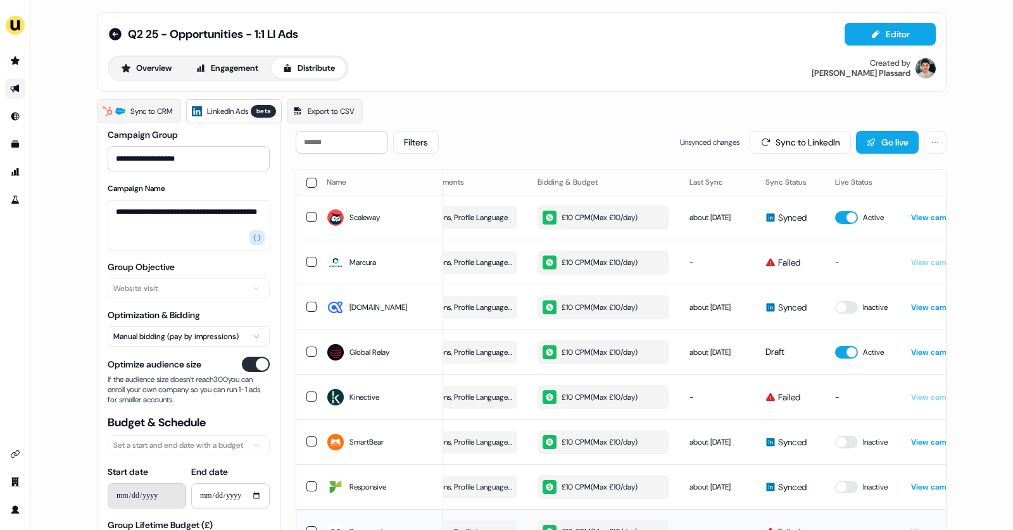
scroll to position [0, 0]
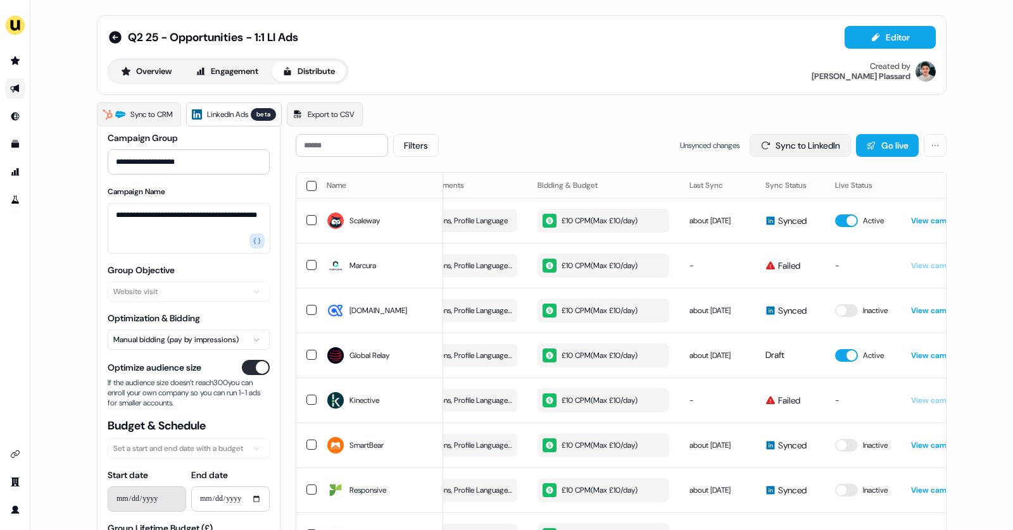
click at [790, 138] on button "Sync to LinkedIn" at bounding box center [799, 145] width 101 height 23
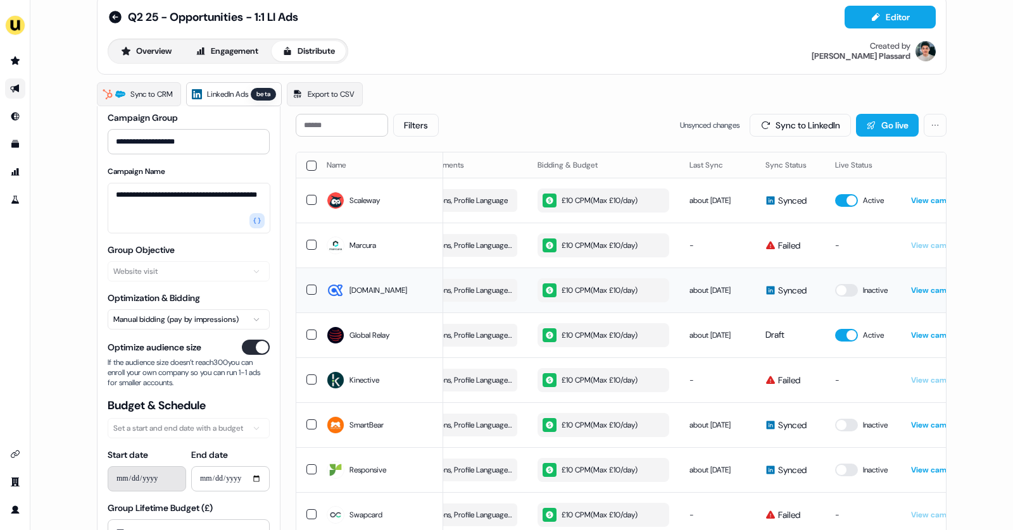
scroll to position [32, 0]
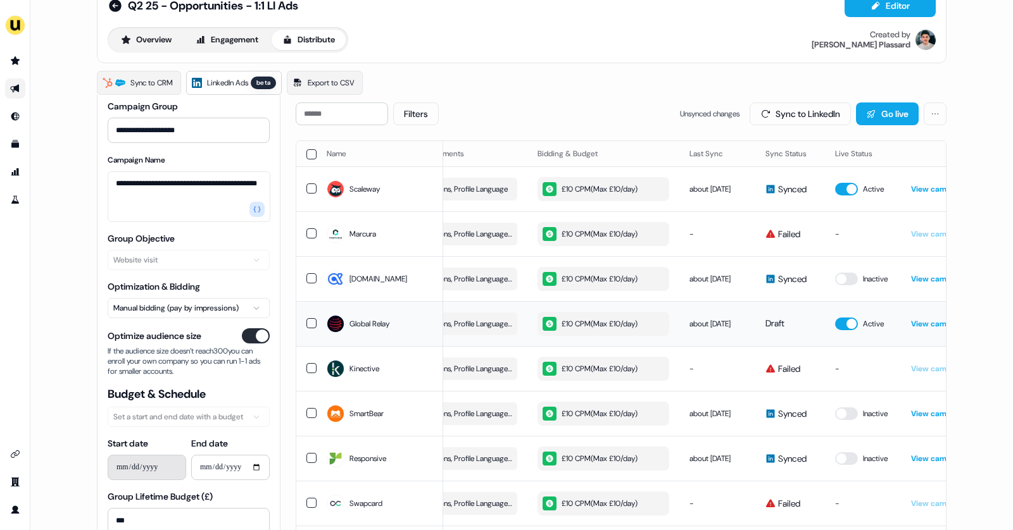
click at [923, 325] on link "View campaign" at bounding box center [938, 324] width 55 height 10
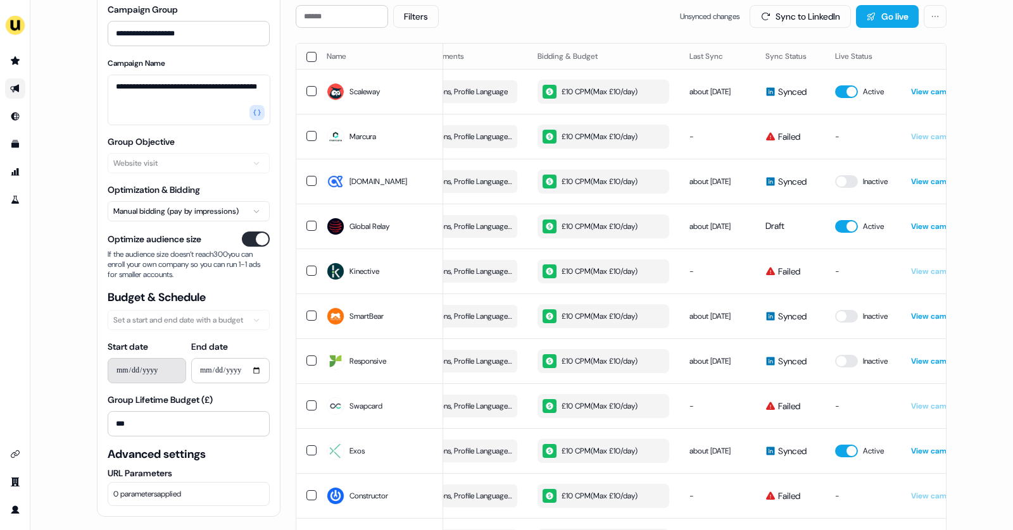
scroll to position [137, 0]
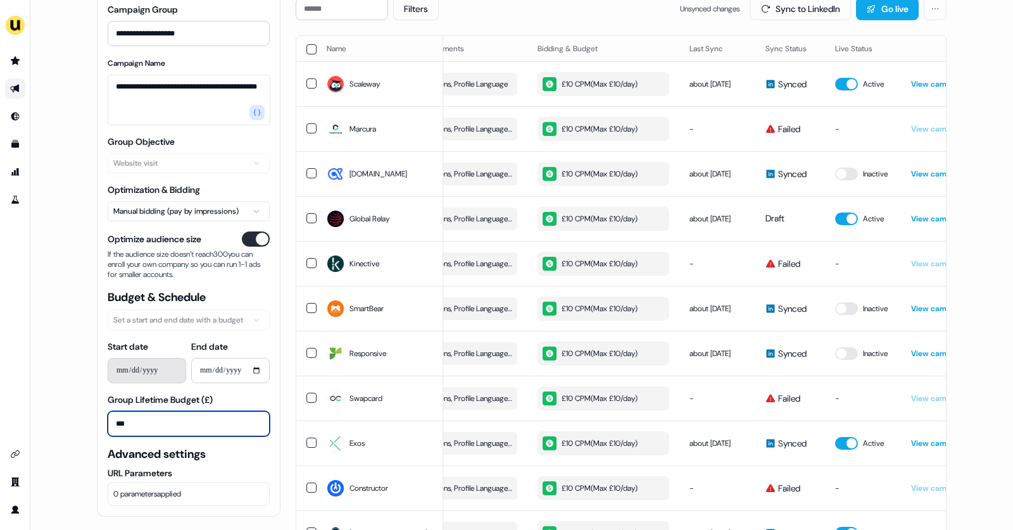
click at [153, 425] on input "***" at bounding box center [189, 423] width 162 height 25
type input "****"
click at [261, 336] on div "**********" at bounding box center [189, 373] width 162 height 127
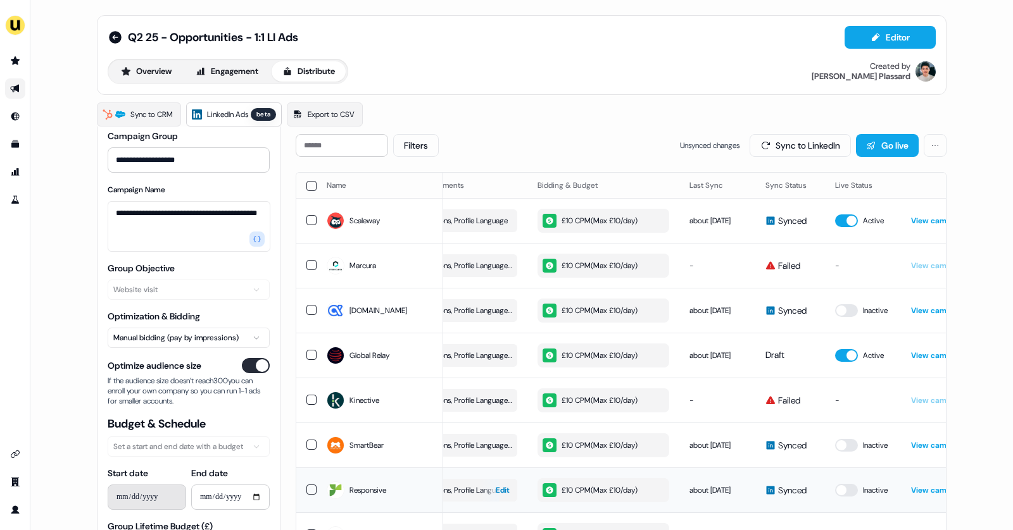
scroll to position [0, 0]
click at [818, 145] on button "Sync to LinkedIn" at bounding box center [799, 145] width 101 height 23
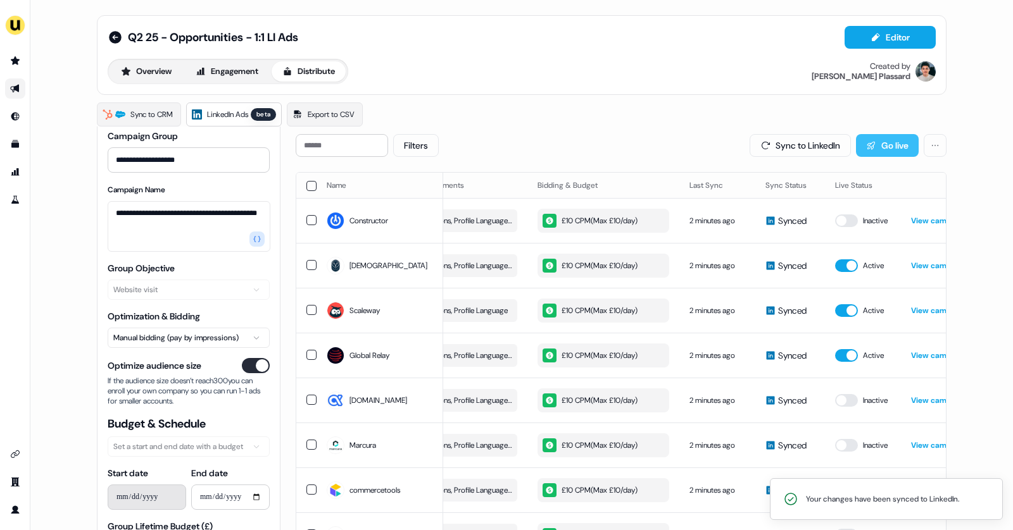
click at [892, 137] on button "Go live" at bounding box center [887, 145] width 63 height 23
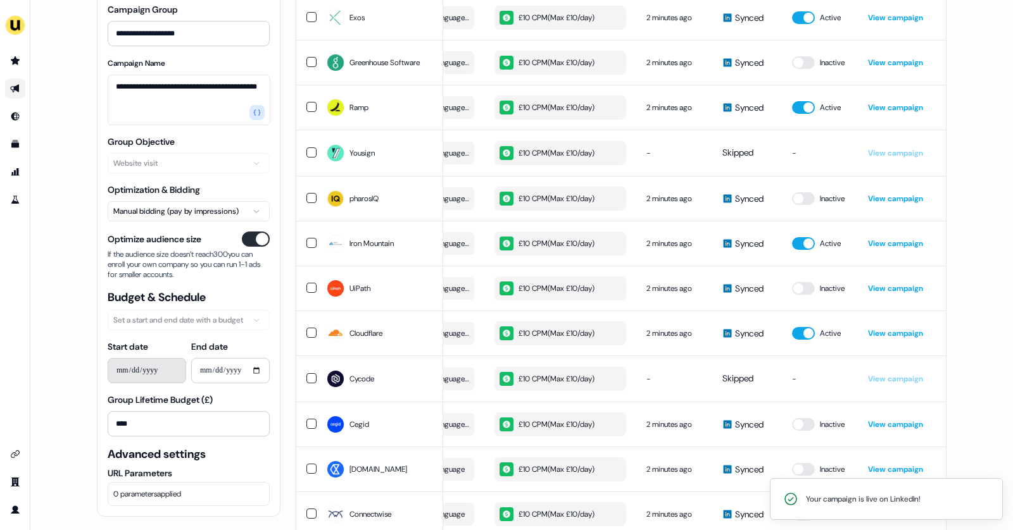
scroll to position [821, 0]
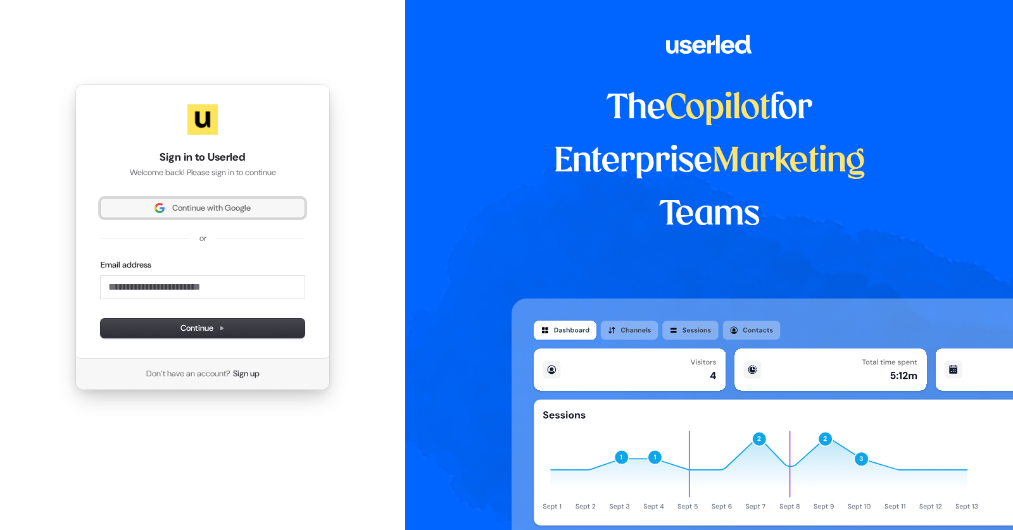
click at [177, 212] on span "Continue with Google" at bounding box center [211, 208] width 78 height 11
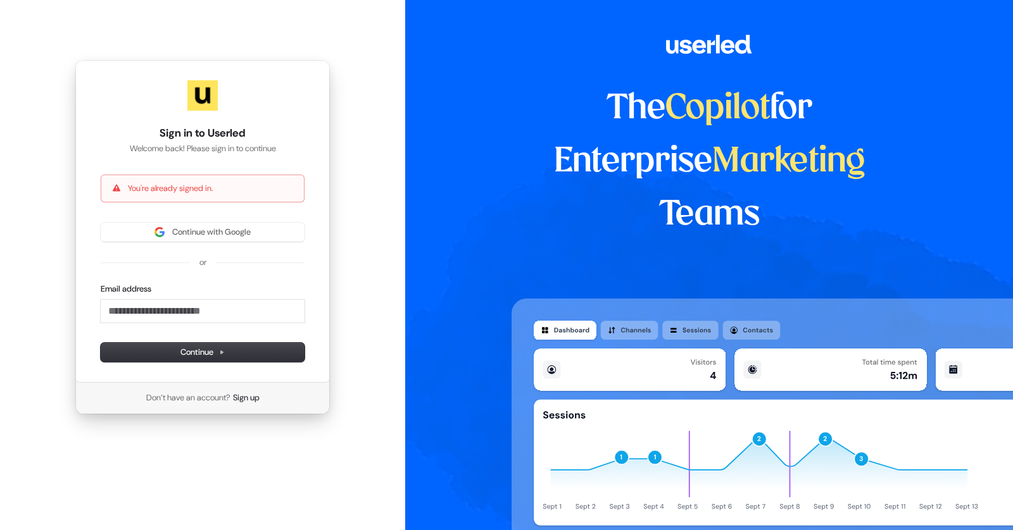
click at [197, 243] on div "Continue with Google or Email address Continue" at bounding box center [203, 292] width 204 height 139
click at [188, 234] on span "Continue with Google" at bounding box center [211, 232] width 78 height 11
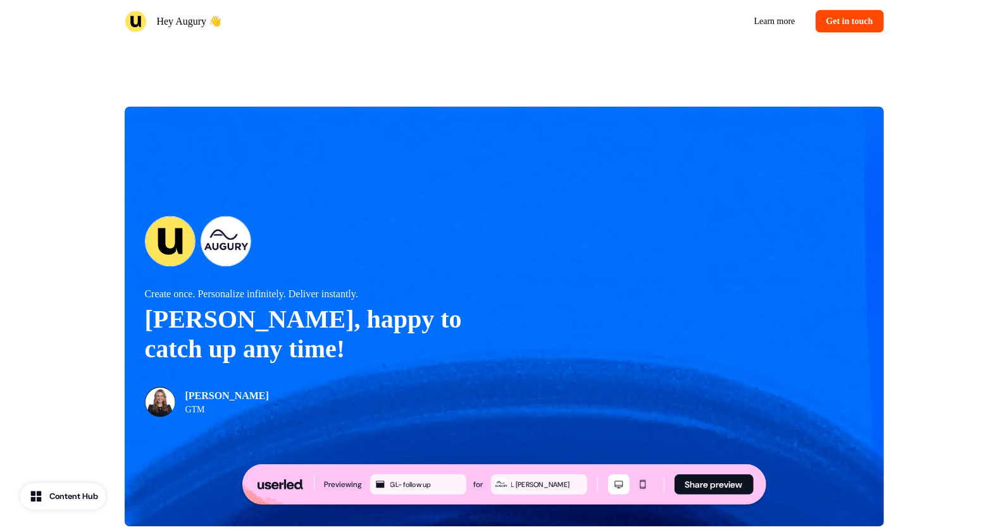
scroll to position [1504, 0]
